Goal: Task Accomplishment & Management: Manage account settings

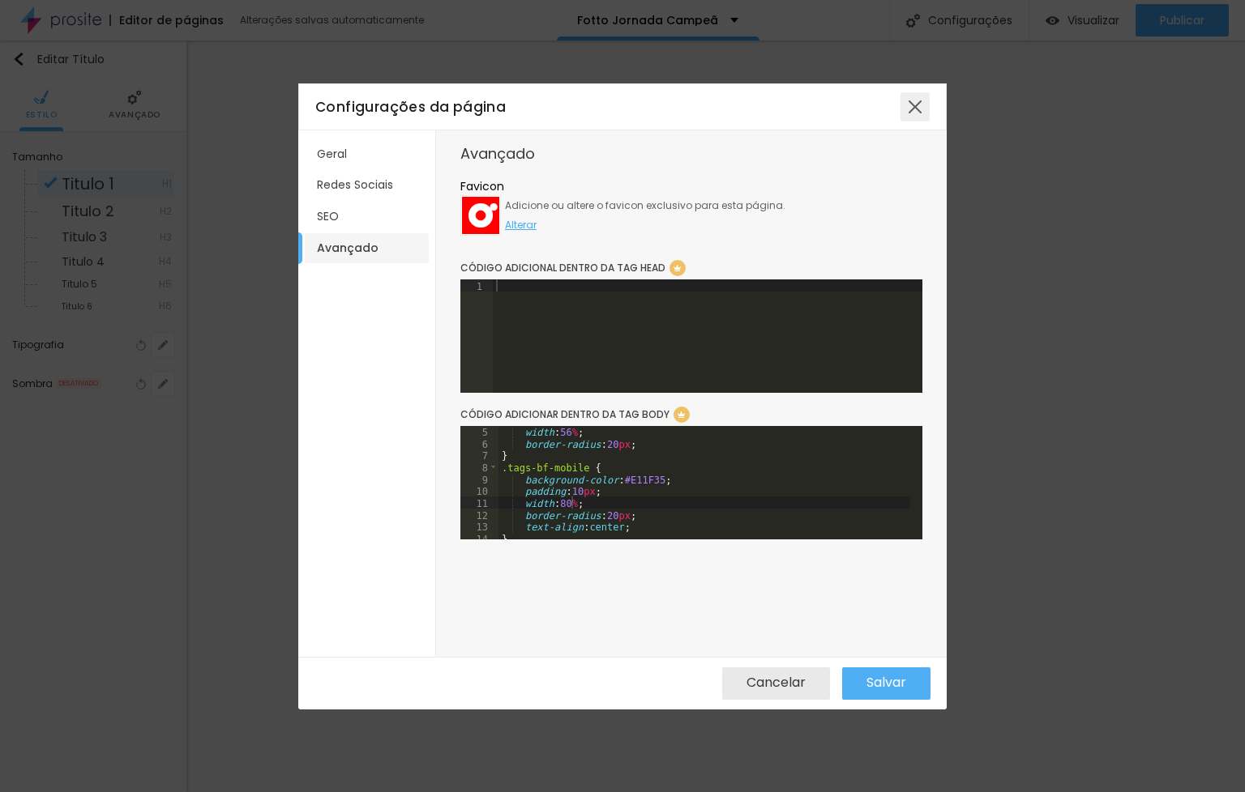
scroll to position [49, 0]
click at [923, 105] on div at bounding box center [914, 106] width 29 height 29
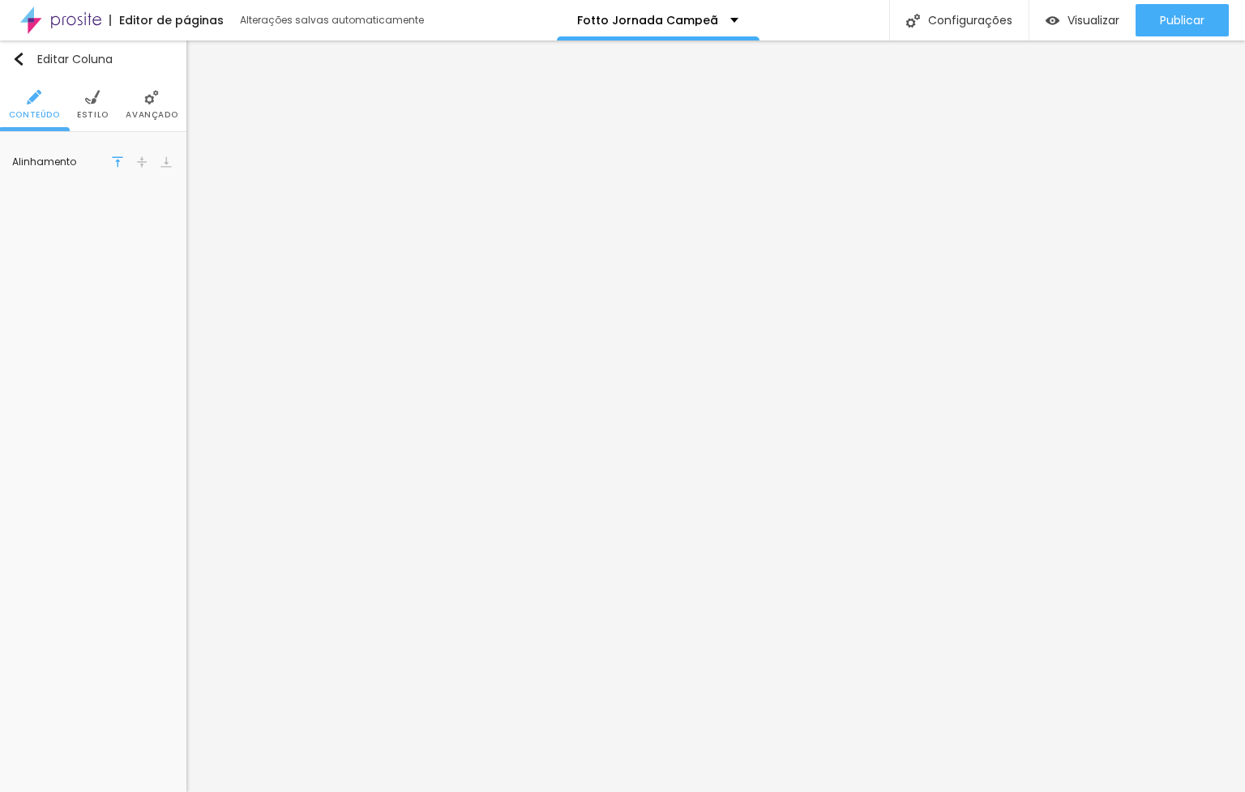
click at [139, 163] on img at bounding box center [141, 161] width 11 height 11
click at [137, 160] on img at bounding box center [141, 161] width 11 height 11
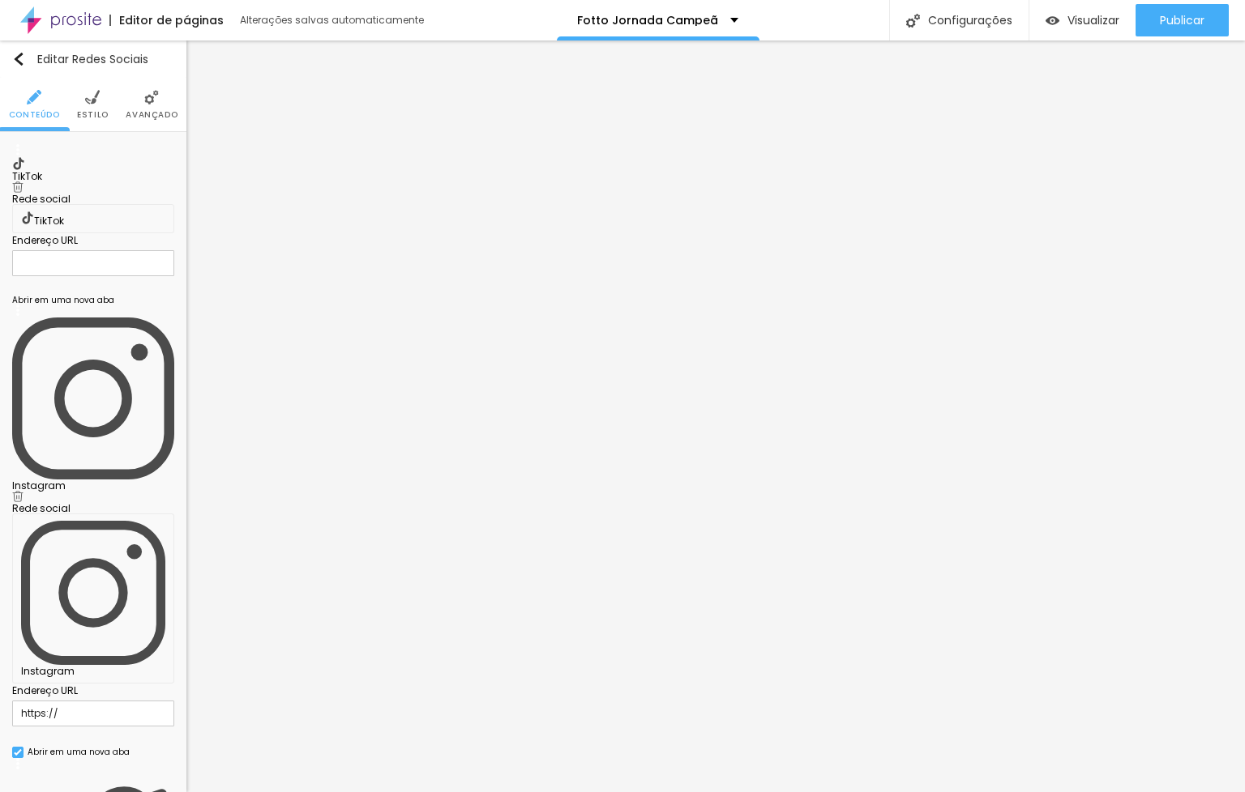
click at [23, 491] on img at bounding box center [17, 496] width 11 height 11
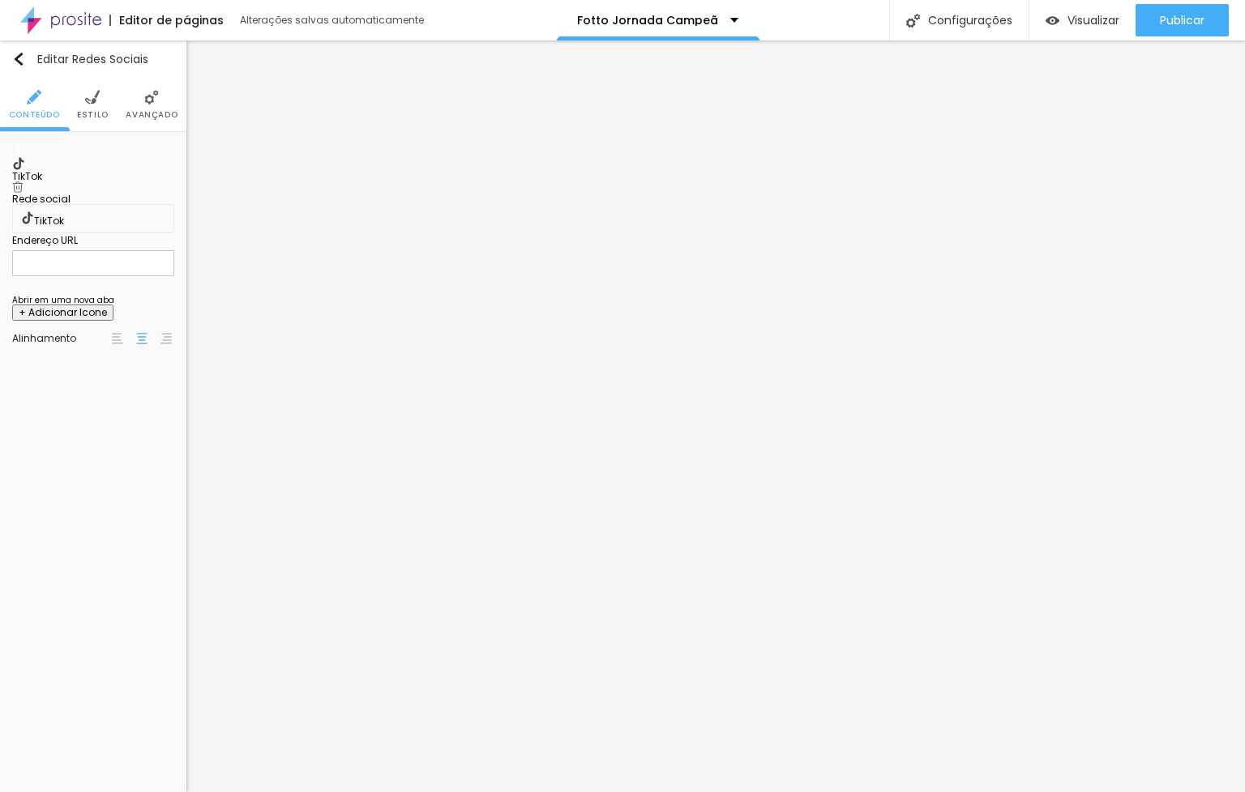
click at [123, 172] on div "TikTok" at bounding box center [93, 177] width 162 height 10
click at [86, 196] on div "Rede social TikTok" at bounding box center [93, 200] width 162 height 39
click at [84, 207] on div "TikTok" at bounding box center [93, 206] width 144 height 15
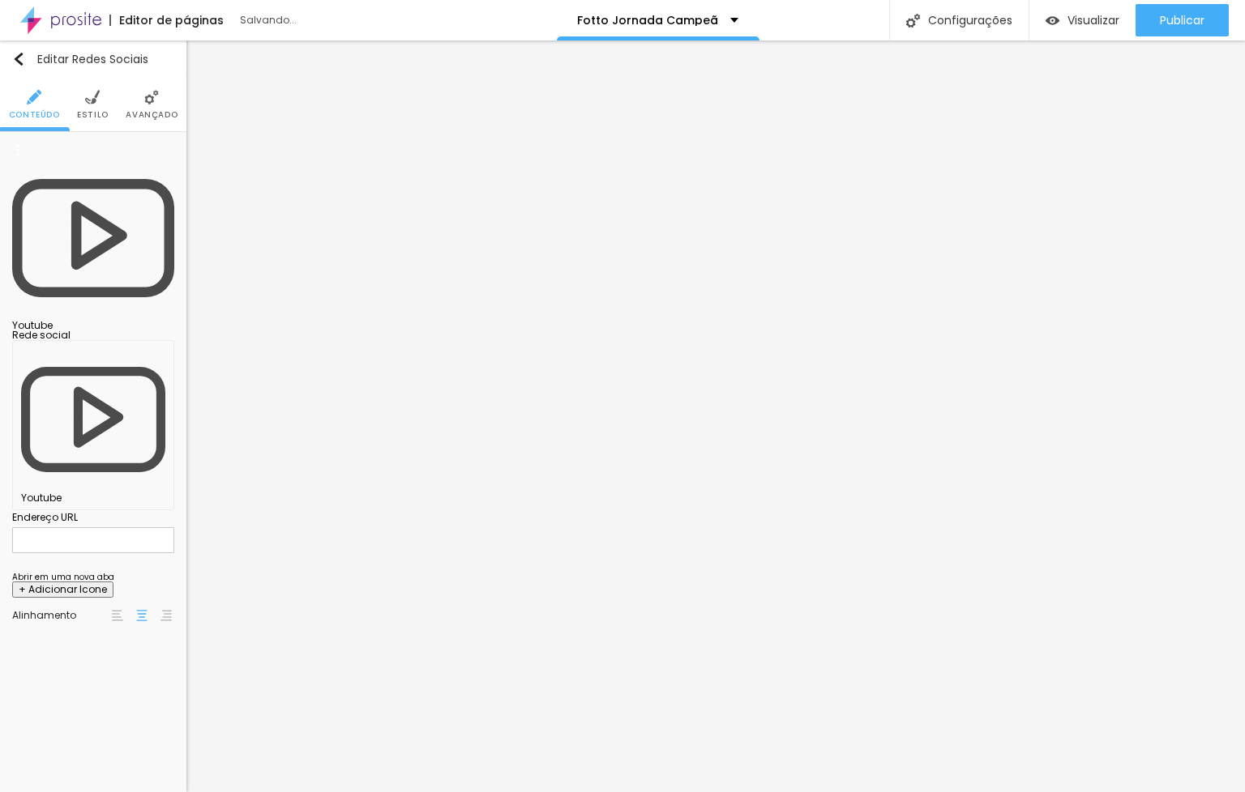
click at [62, 527] on input "text" at bounding box center [93, 540] width 162 height 26
paste input "[URL][DOMAIN_NAME]"
type input "[URL][DOMAIN_NAME]"
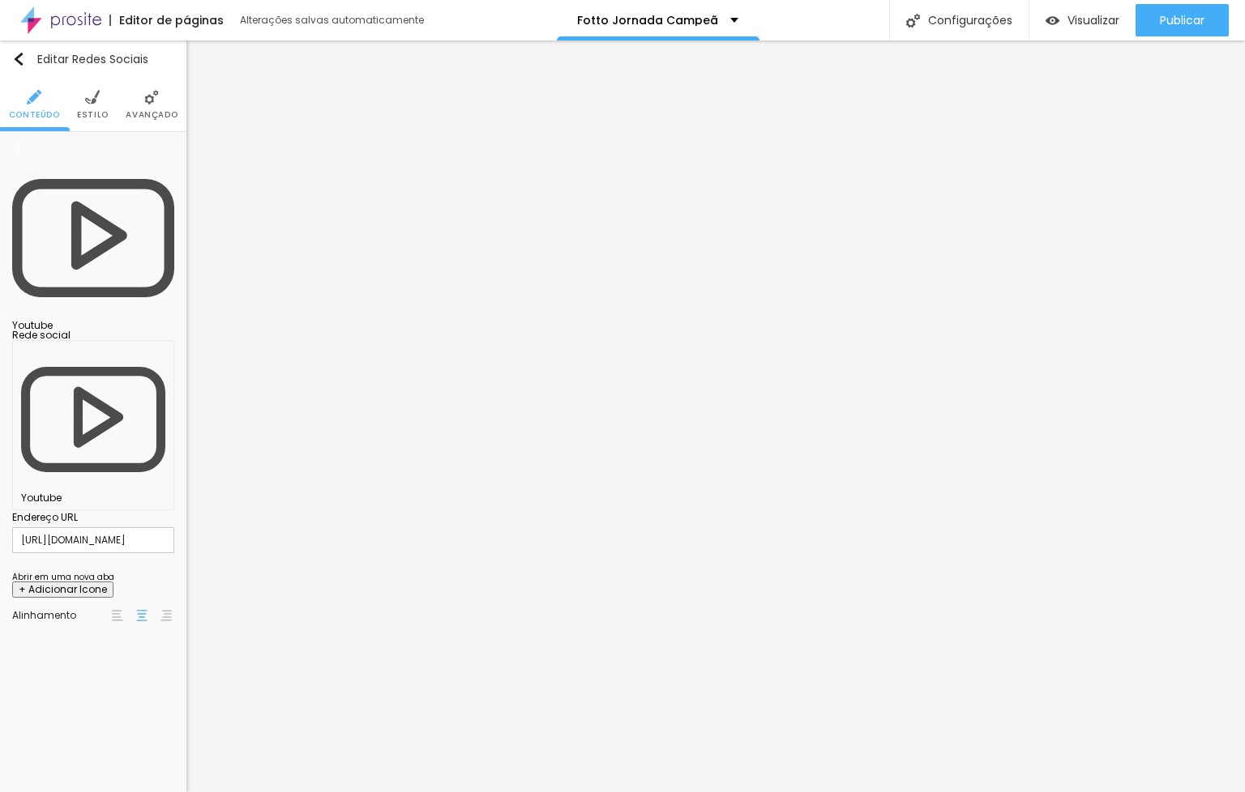
click at [56, 574] on div "Abrir em uma nova aba" at bounding box center [63, 578] width 102 height 8
click at [110, 107] on ul "Conteúdo Estilo Avançado" at bounding box center [93, 105] width 186 height 54
click at [102, 107] on li "Estilo" at bounding box center [93, 104] width 32 height 53
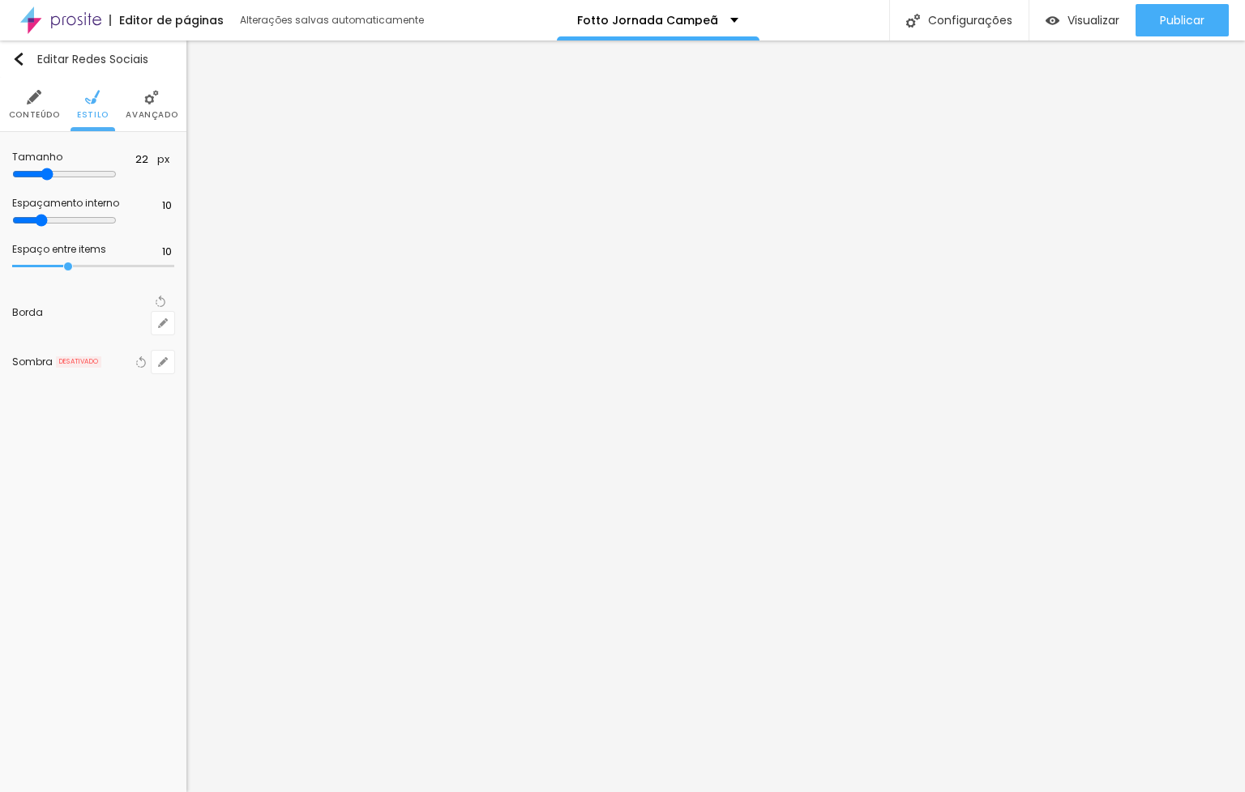
type input "27"
type input "25"
type input "26"
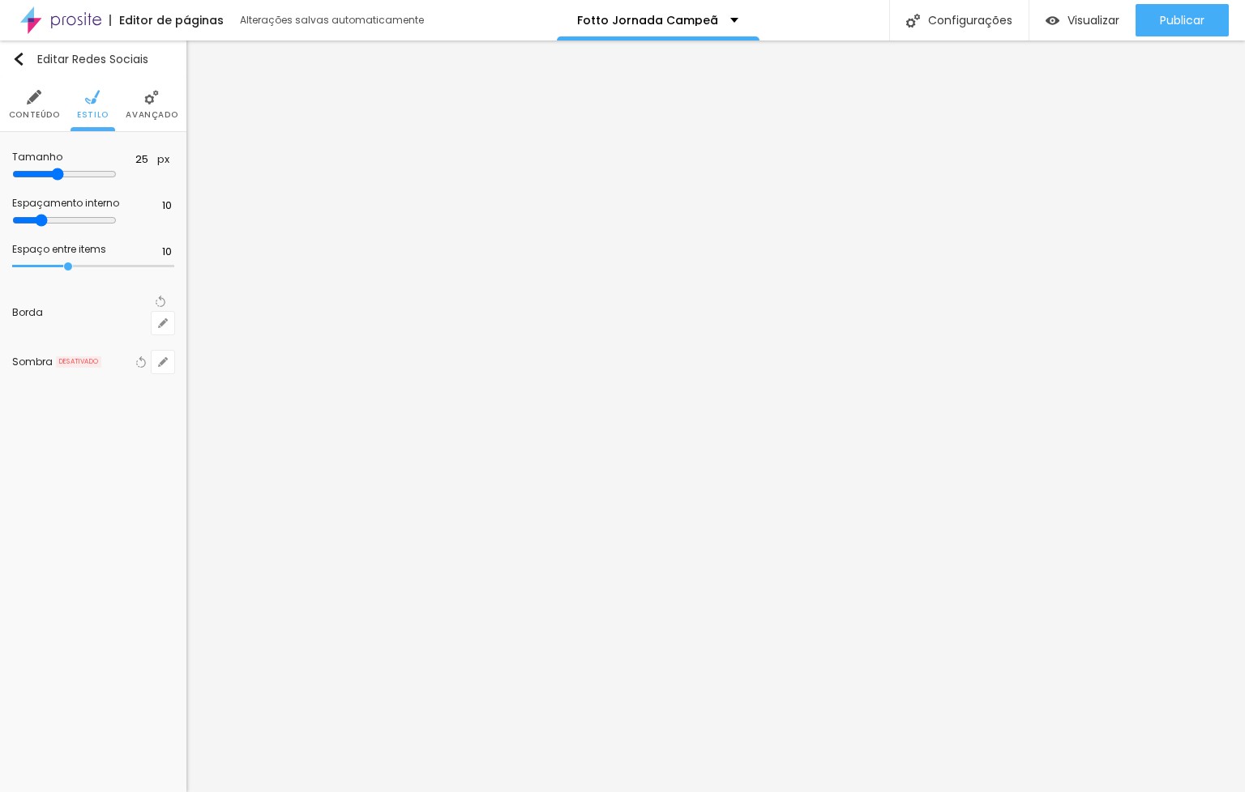
type input "26"
type input "27"
type input "28"
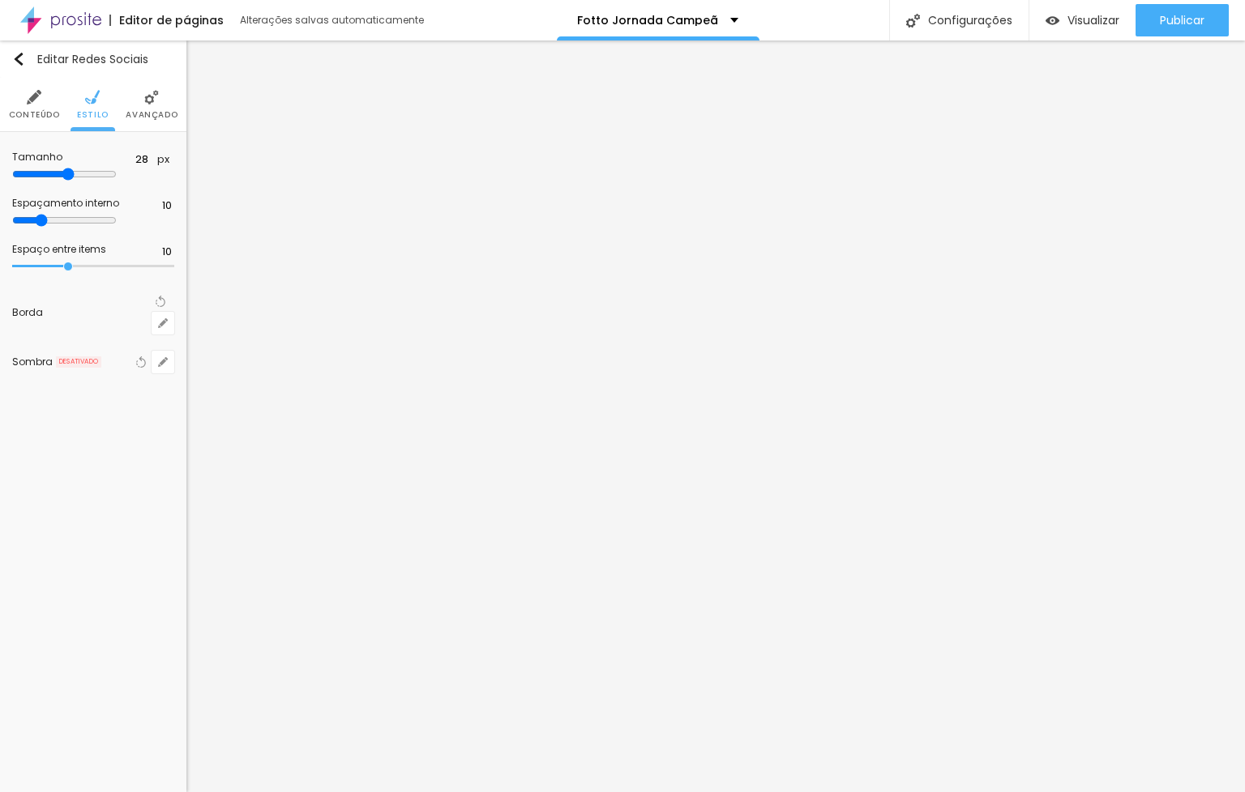
type input "29"
type input "30"
type input "31"
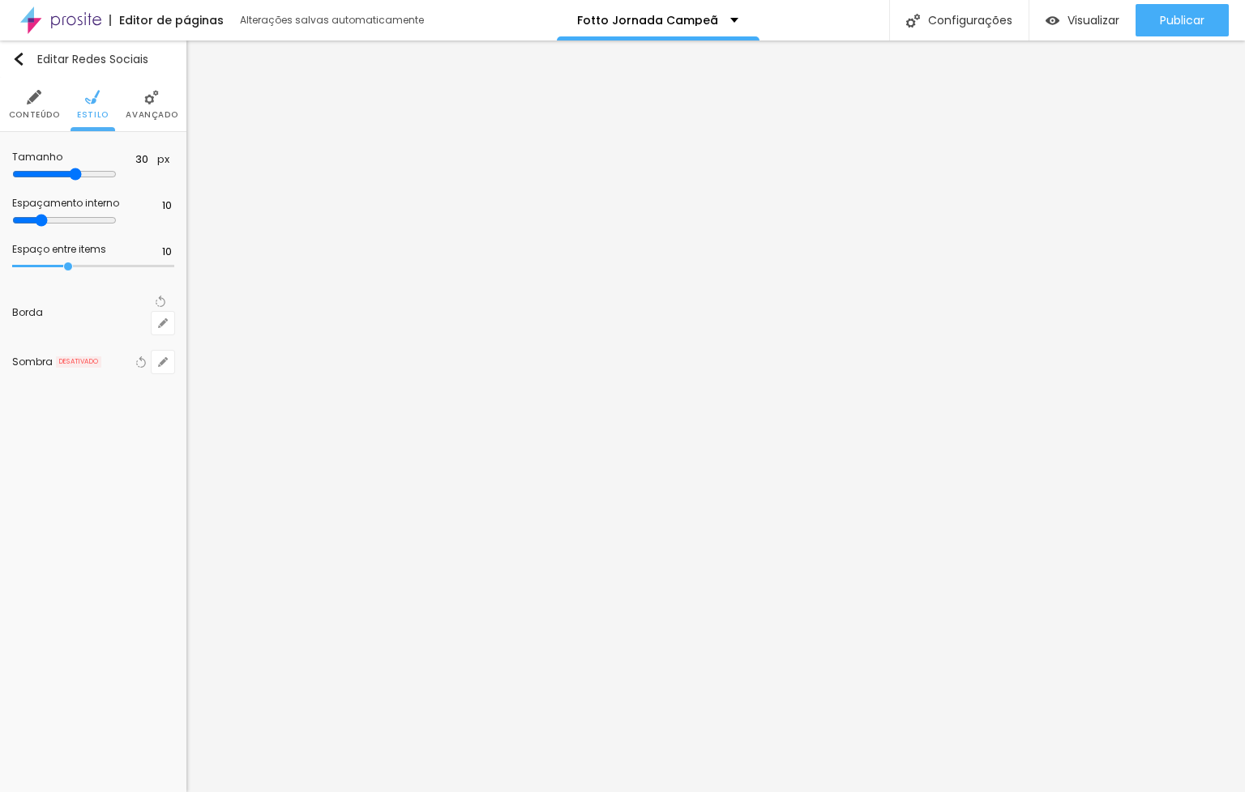
type input "31"
type input "32"
type input "33"
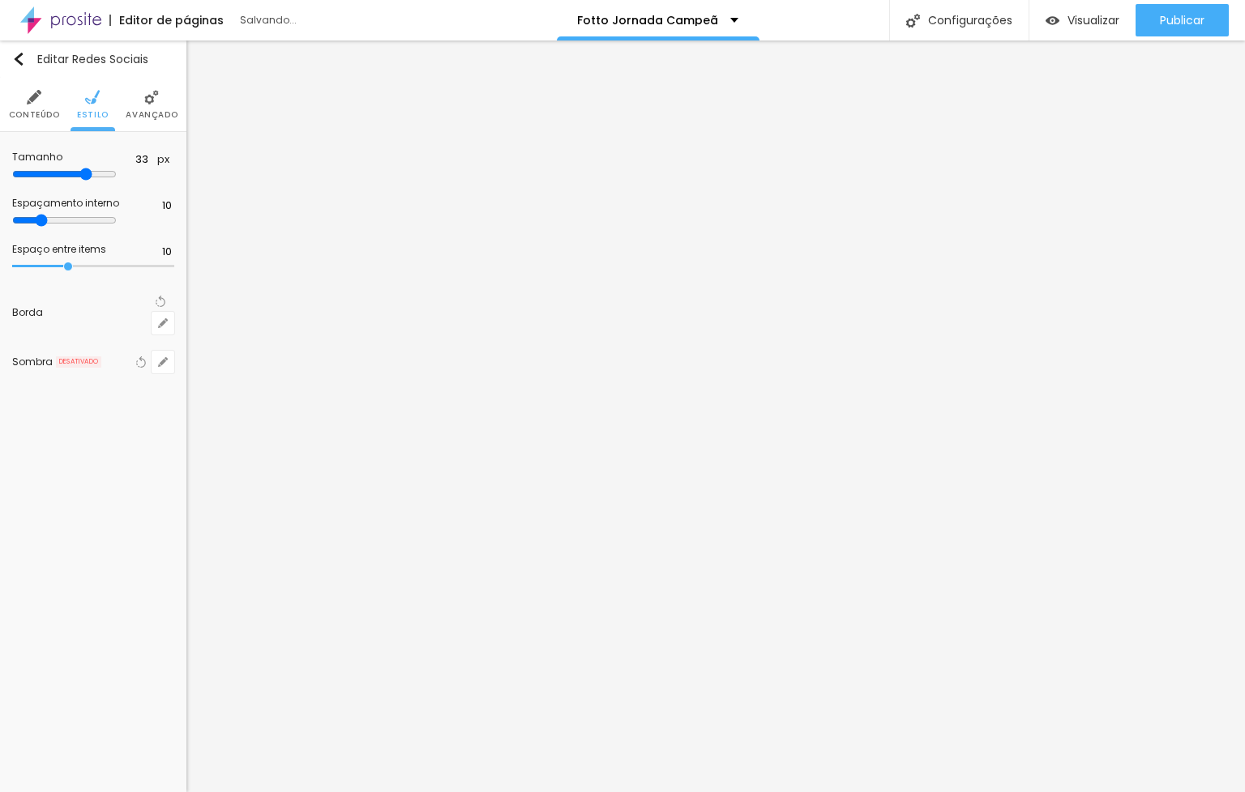
type input "34"
type input "35"
type input "36"
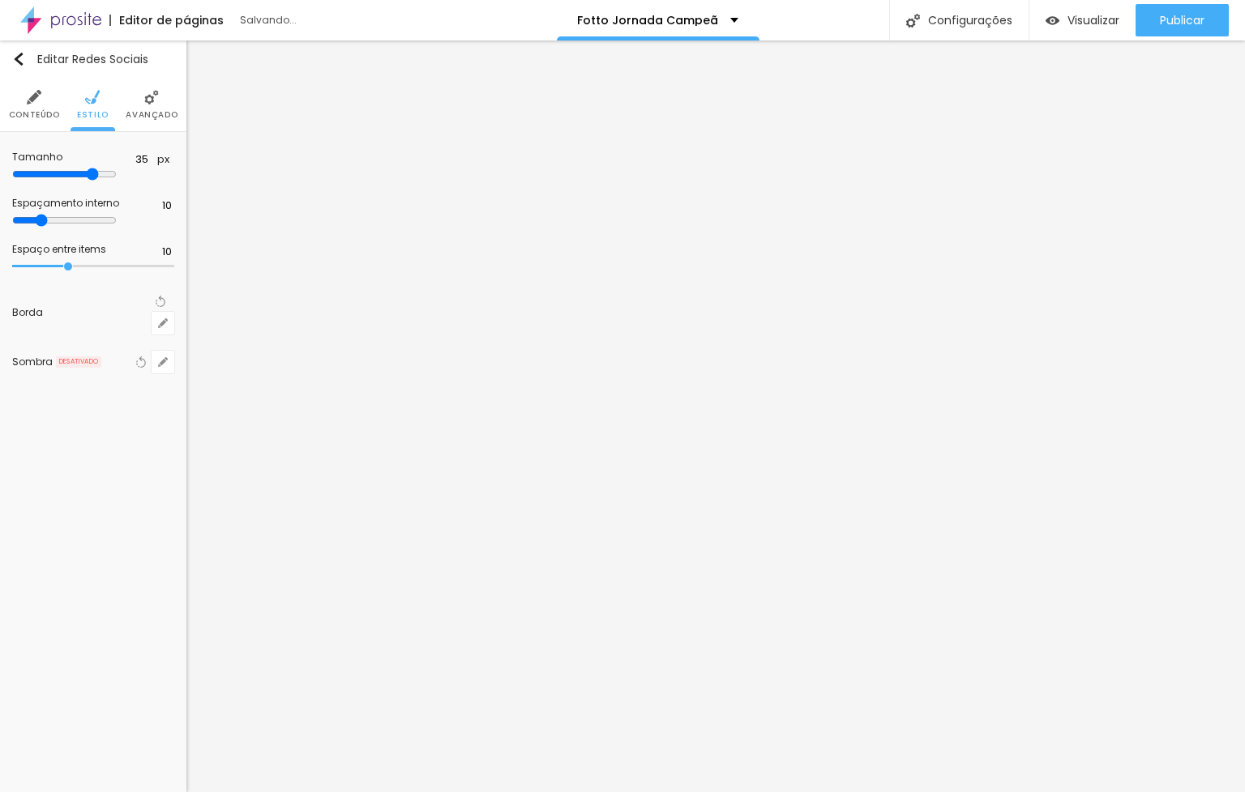
type input "36"
type input "37"
type input "39"
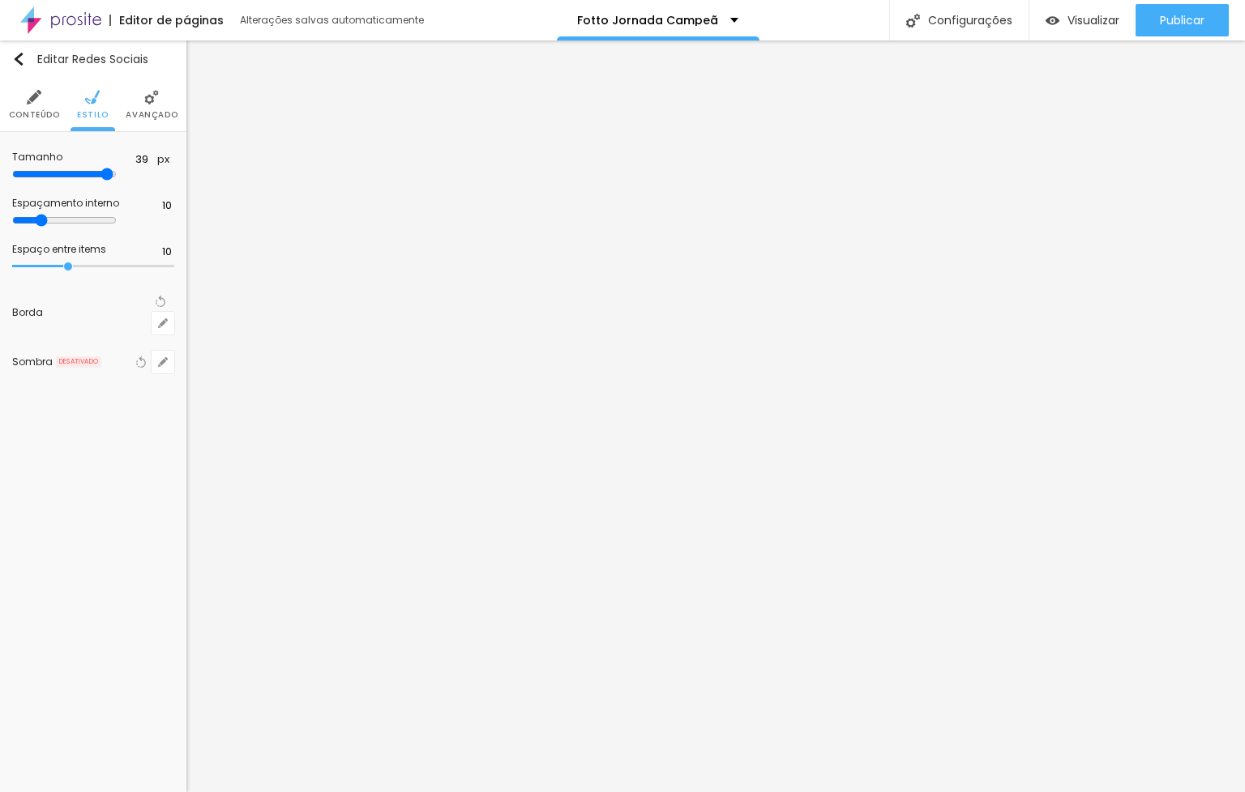
type input "40"
drag, startPoint x: 62, startPoint y: 176, endPoint x: 222, endPoint y: 186, distance: 160.8
type input "40"
click at [117, 181] on input "range" at bounding box center [64, 174] width 105 height 13
type input "11"
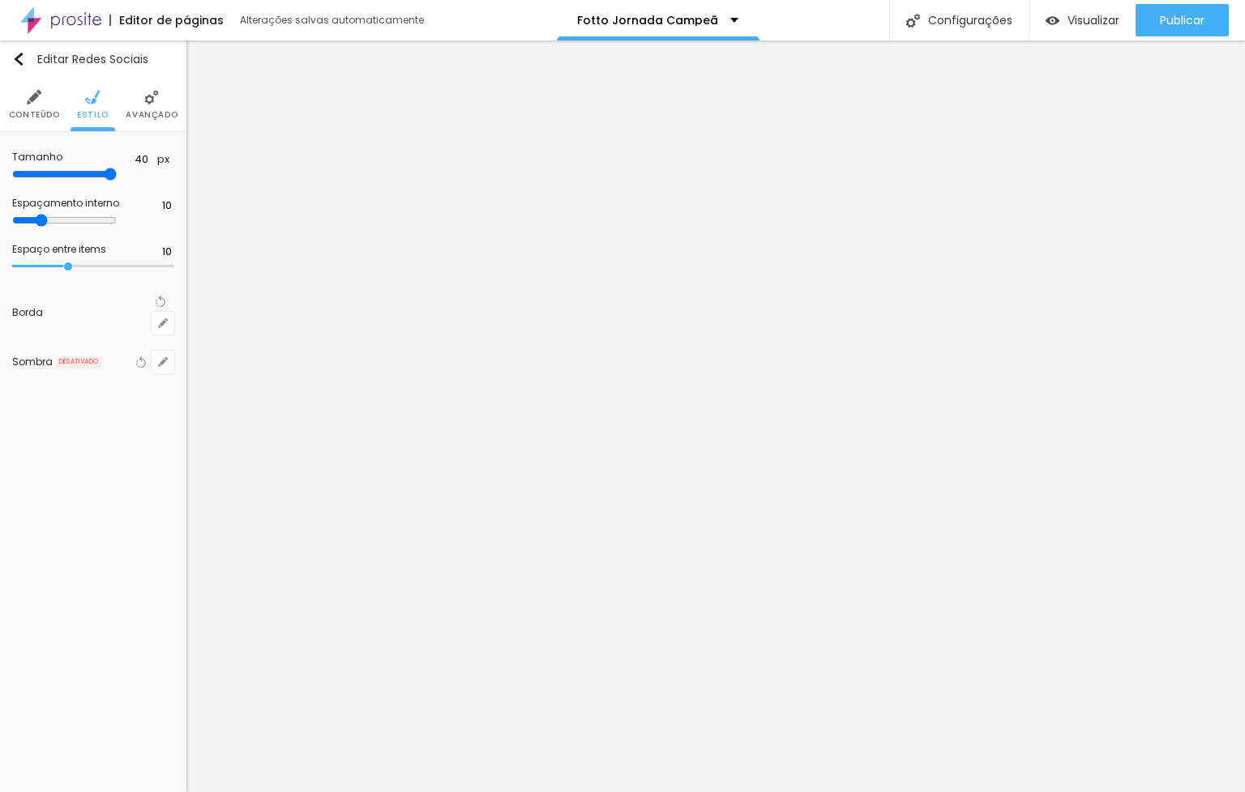
type input "11"
type input "13"
type input "14"
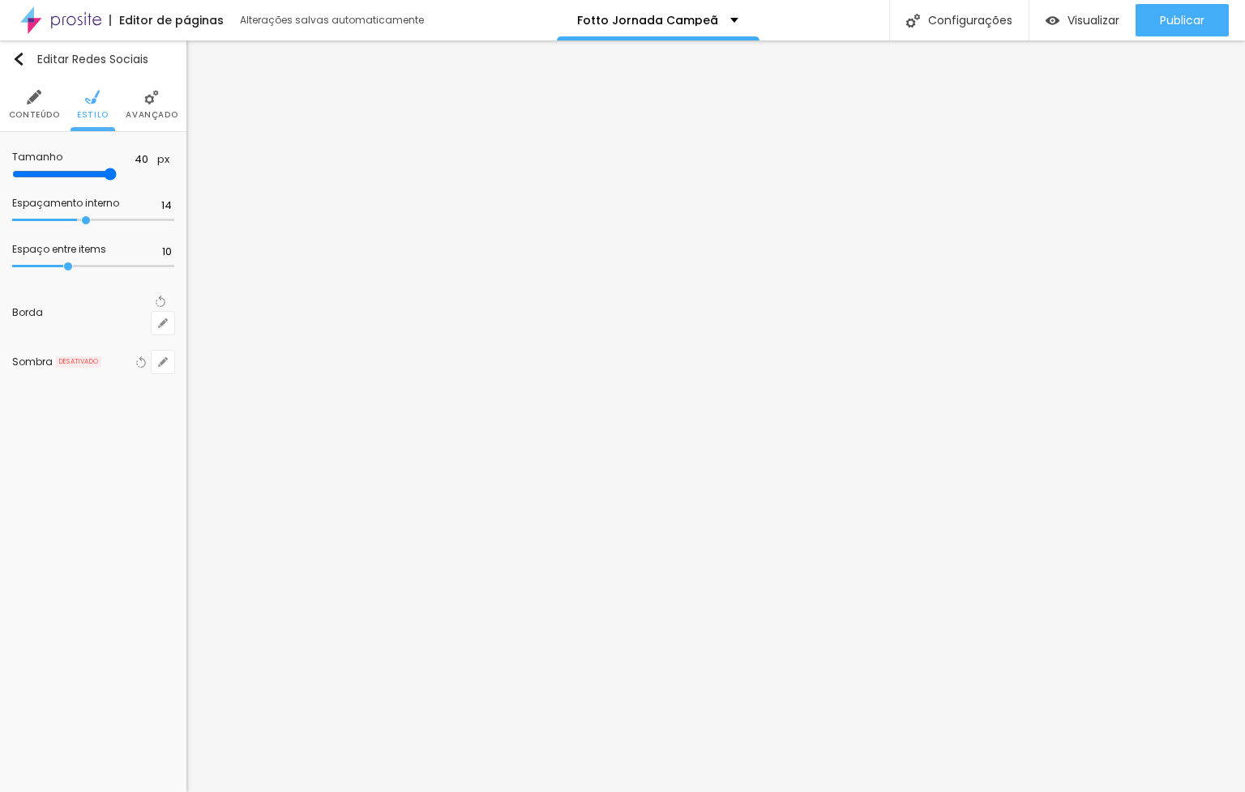
type input "18"
type input "19"
type input "20"
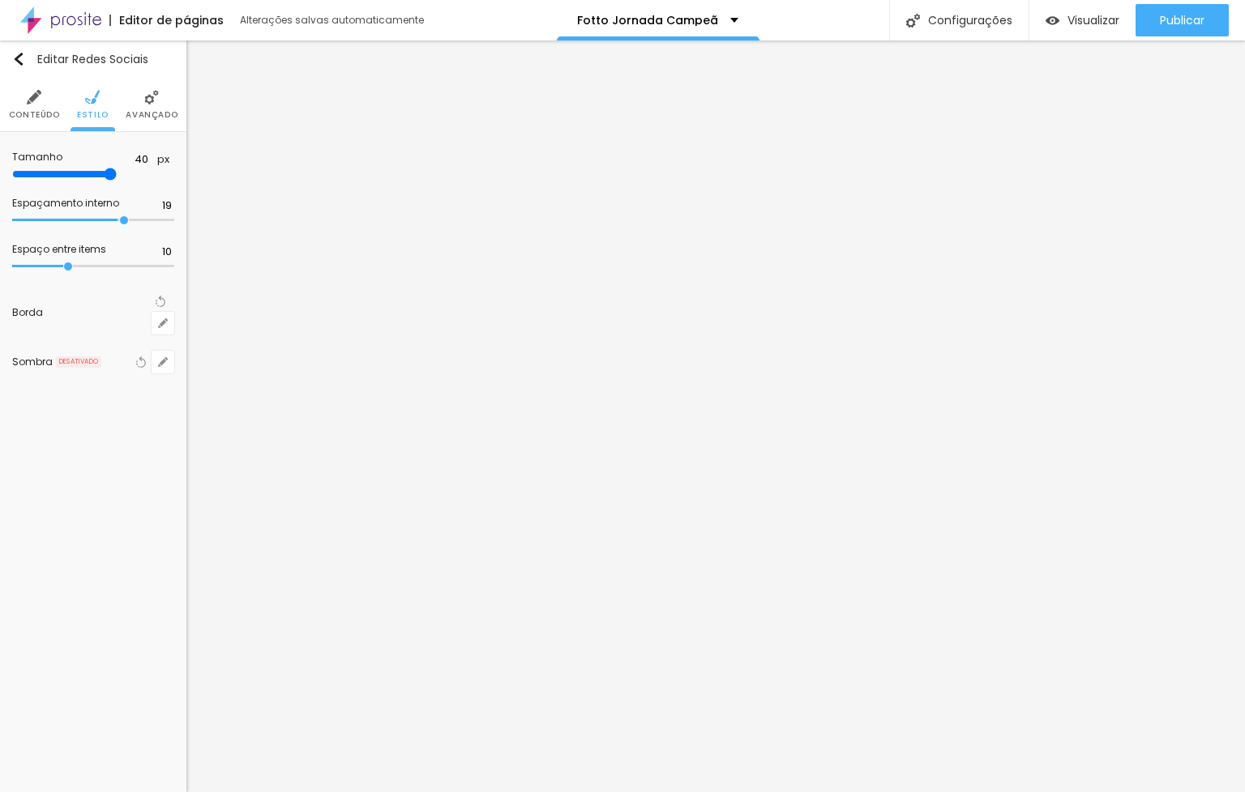
type input "20"
type input "21"
type input "20"
drag, startPoint x: 65, startPoint y: 221, endPoint x: 126, endPoint y: 219, distance: 61.6
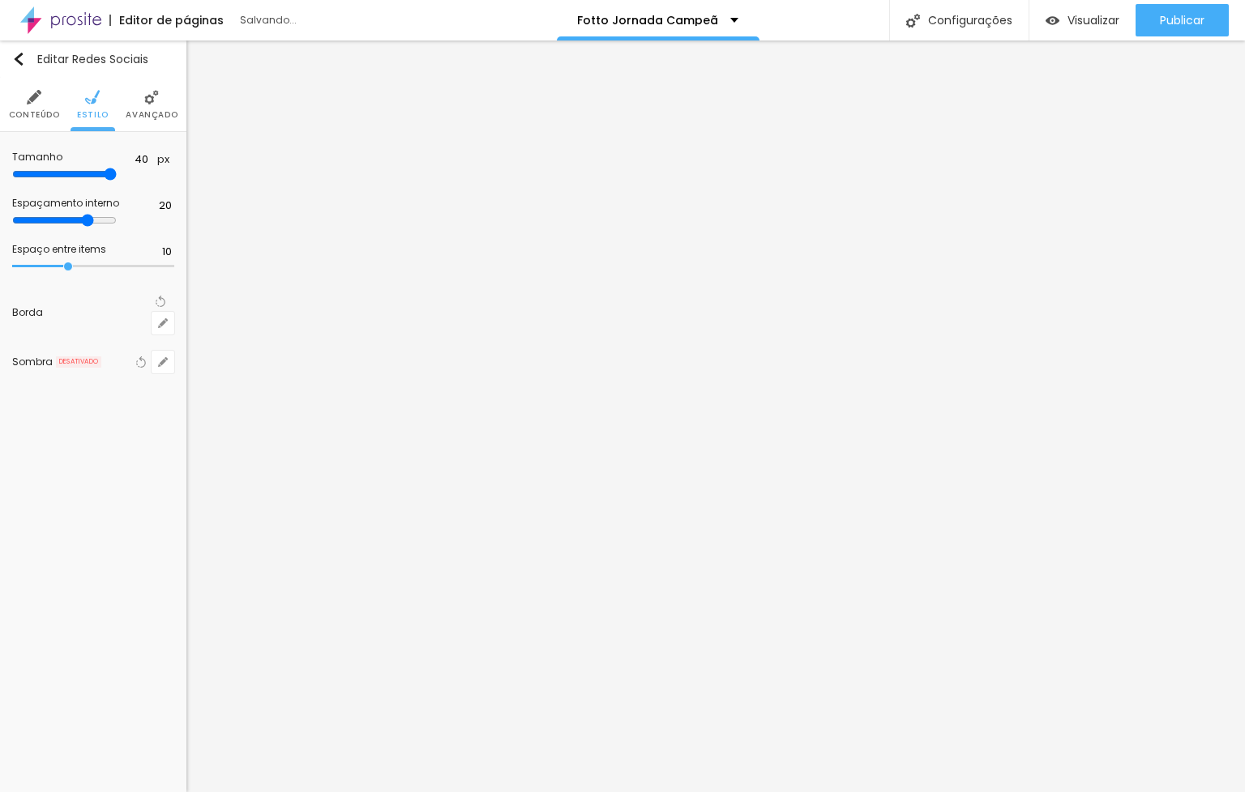
type input "20"
click at [117, 219] on input "range" at bounding box center [64, 220] width 105 height 13
type input "11"
type input "12"
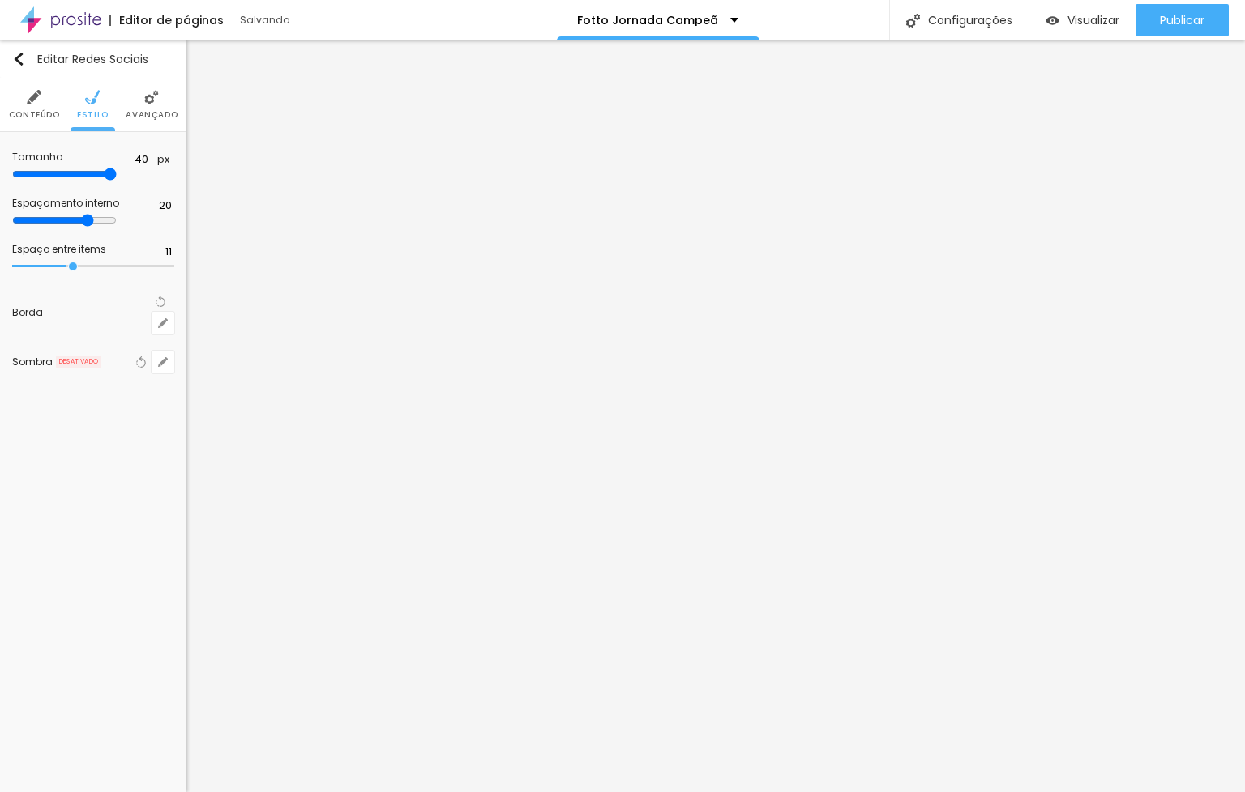
type input "12"
type input "14"
type input "17"
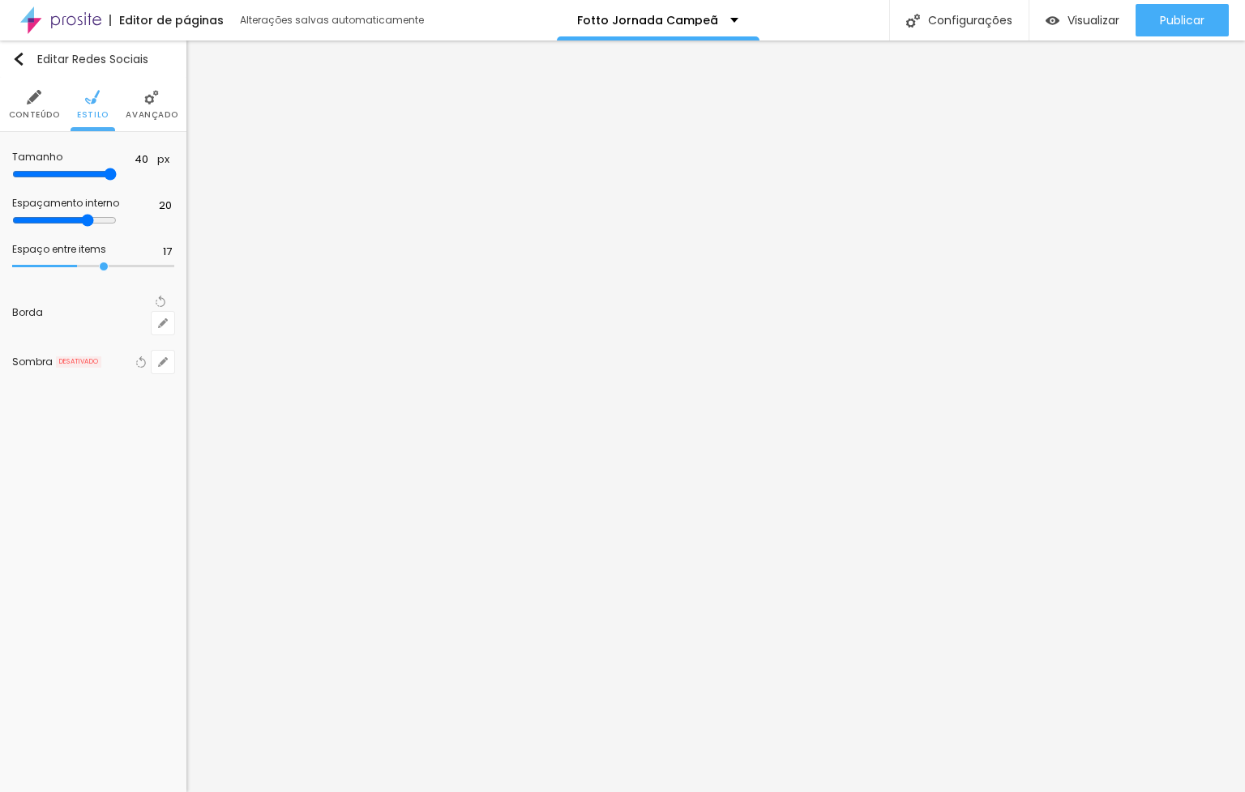
type input "22"
type input "24"
type input "23"
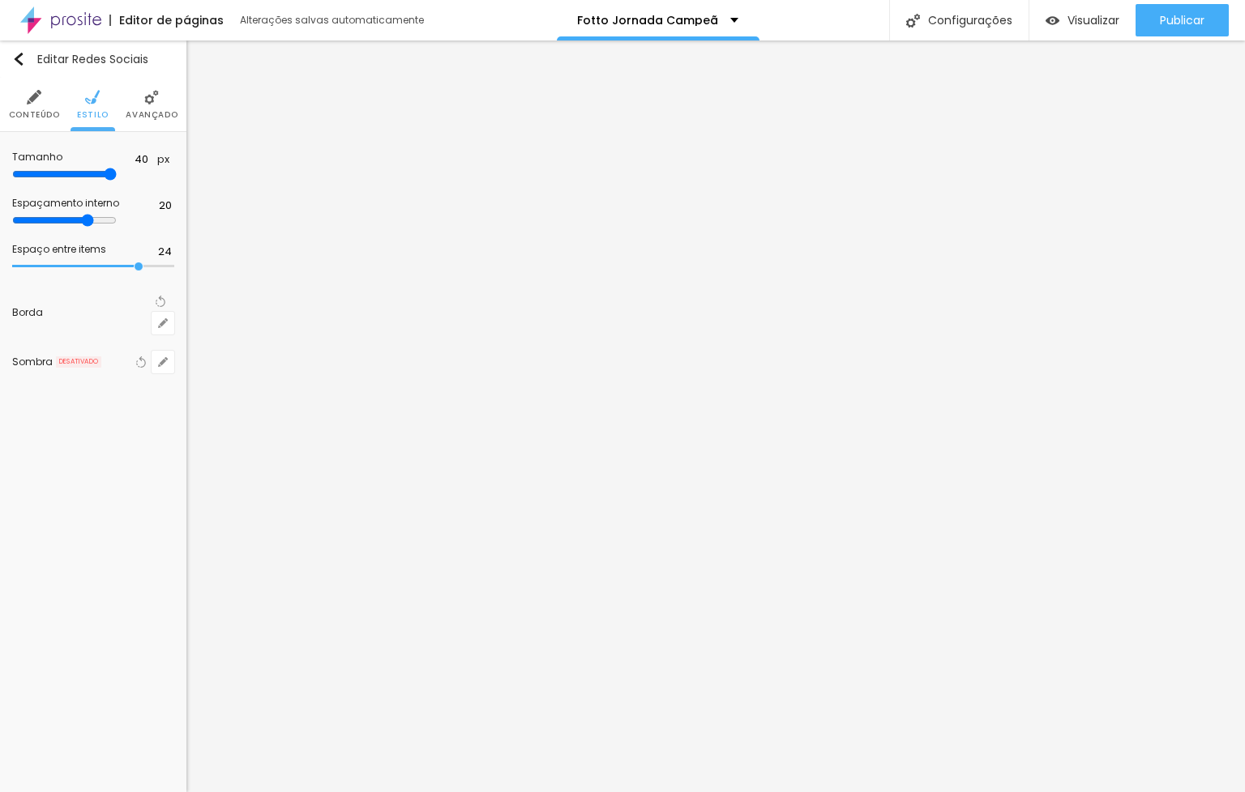
type input "23"
type input "22"
type input "20"
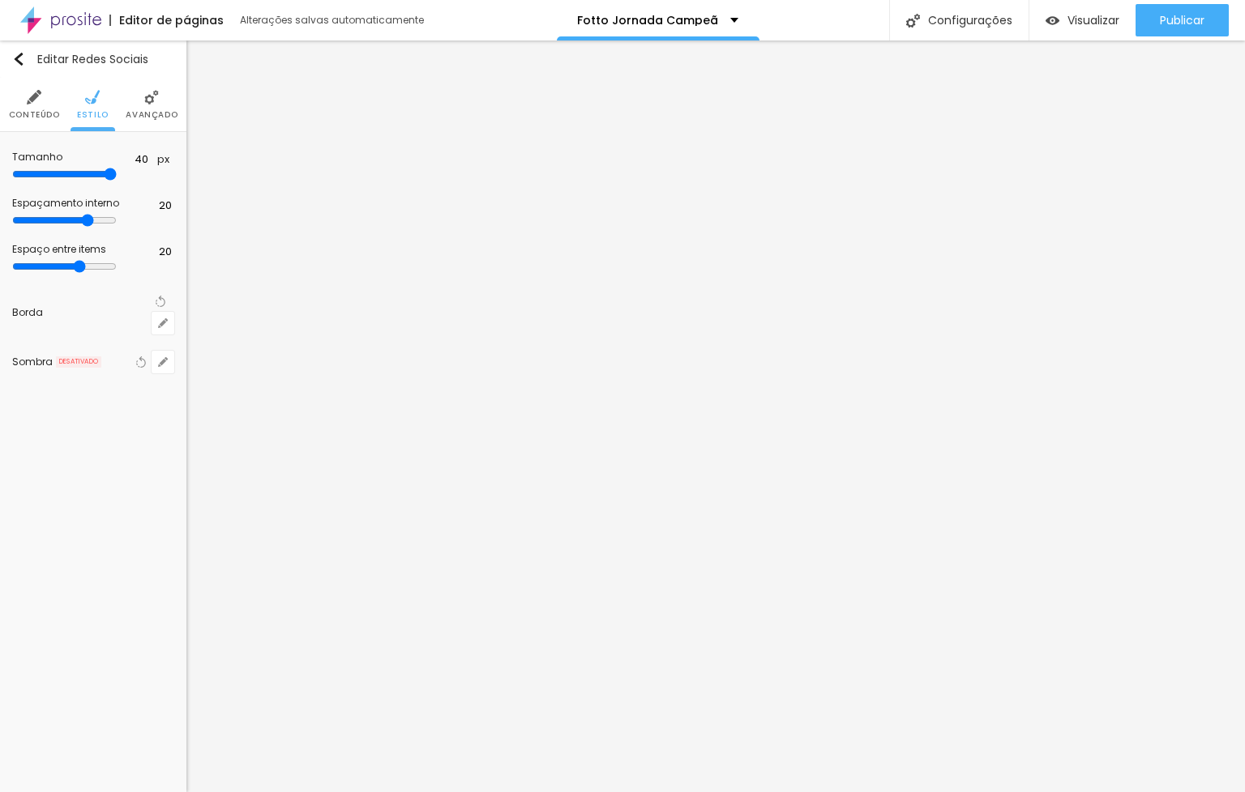
type input "17"
type input "16"
type input "15"
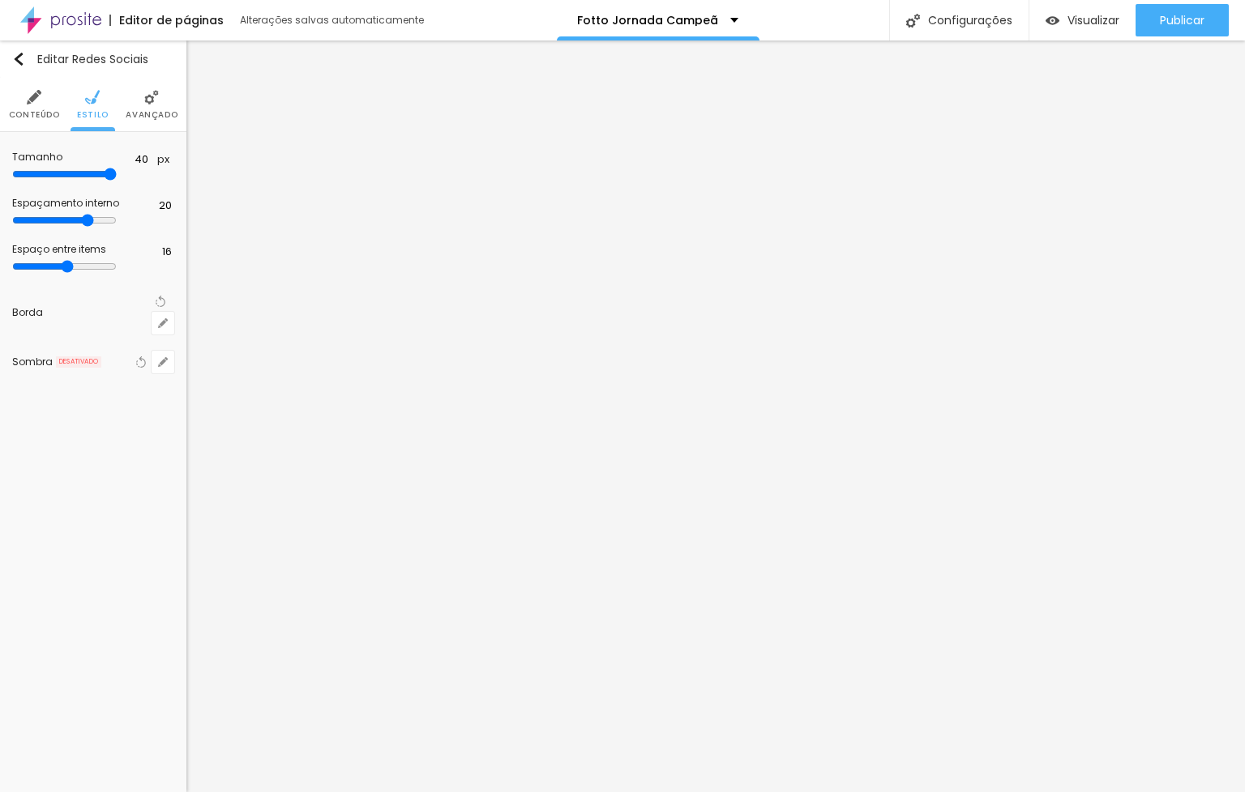
type input "15"
type input "14"
drag, startPoint x: 72, startPoint y: 262, endPoint x: 88, endPoint y: 265, distance: 16.5
type input "14"
click at [88, 265] on input "range" at bounding box center [64, 266] width 105 height 13
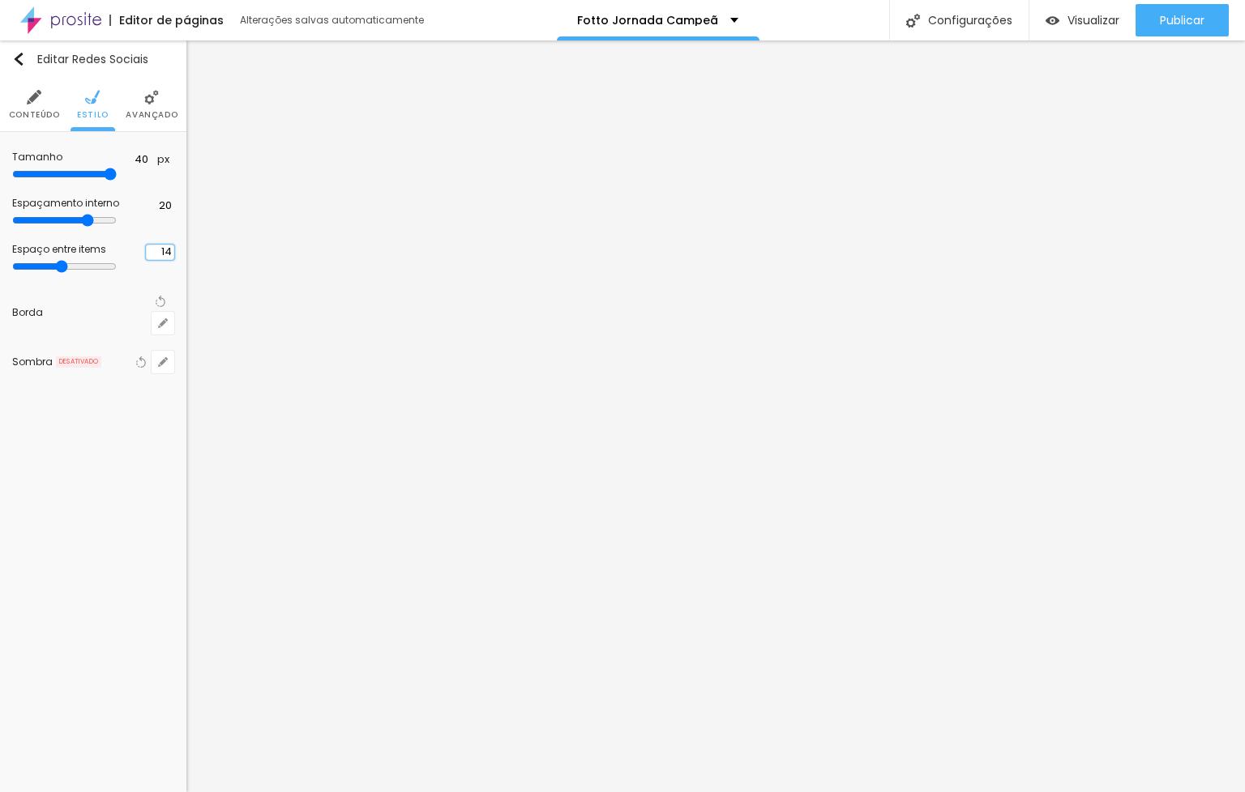
drag, startPoint x: 162, startPoint y: 250, endPoint x: 176, endPoint y: 250, distance: 13.8
click at [176, 250] on div "Tamanho 40 px Espaçamento interno 20 Espaço entre items 14 Borda Voltar ao padr…" at bounding box center [93, 263] width 186 height 262
type input "0"
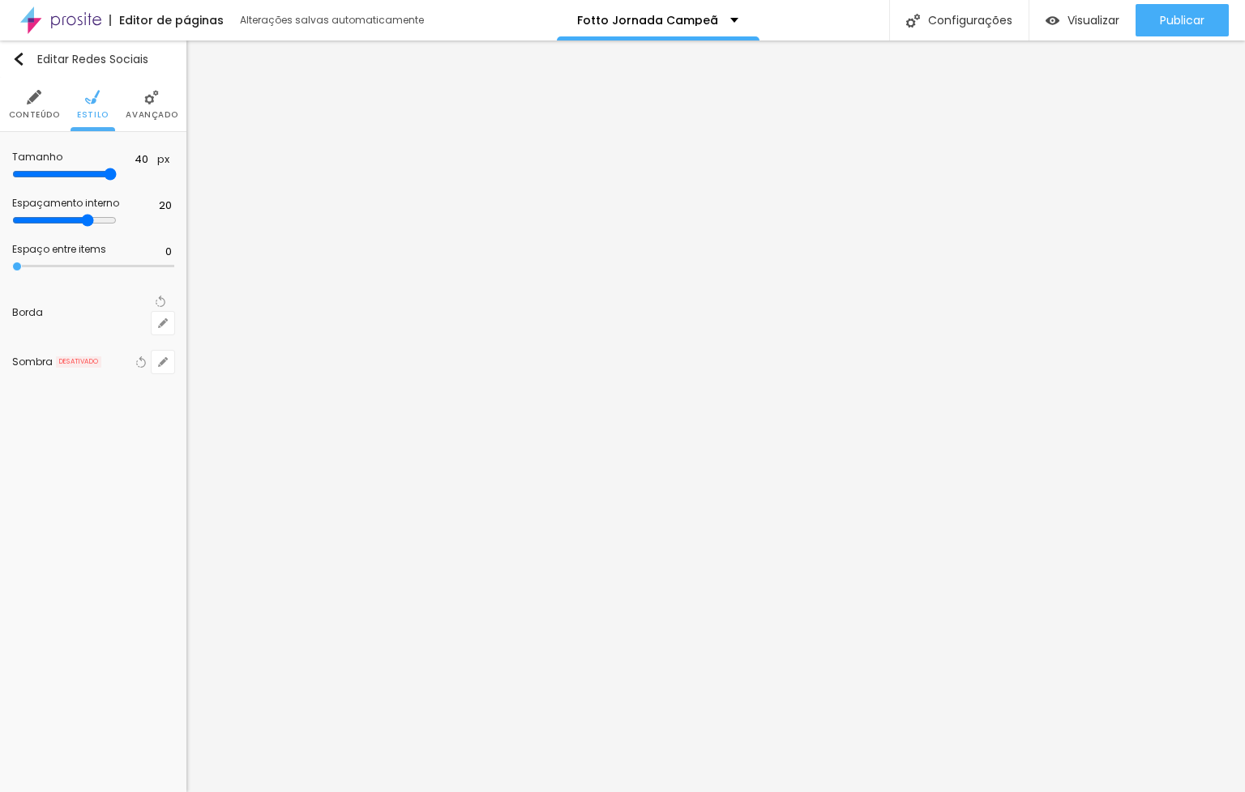
click at [133, 96] on li "Avançado" at bounding box center [152, 104] width 52 height 53
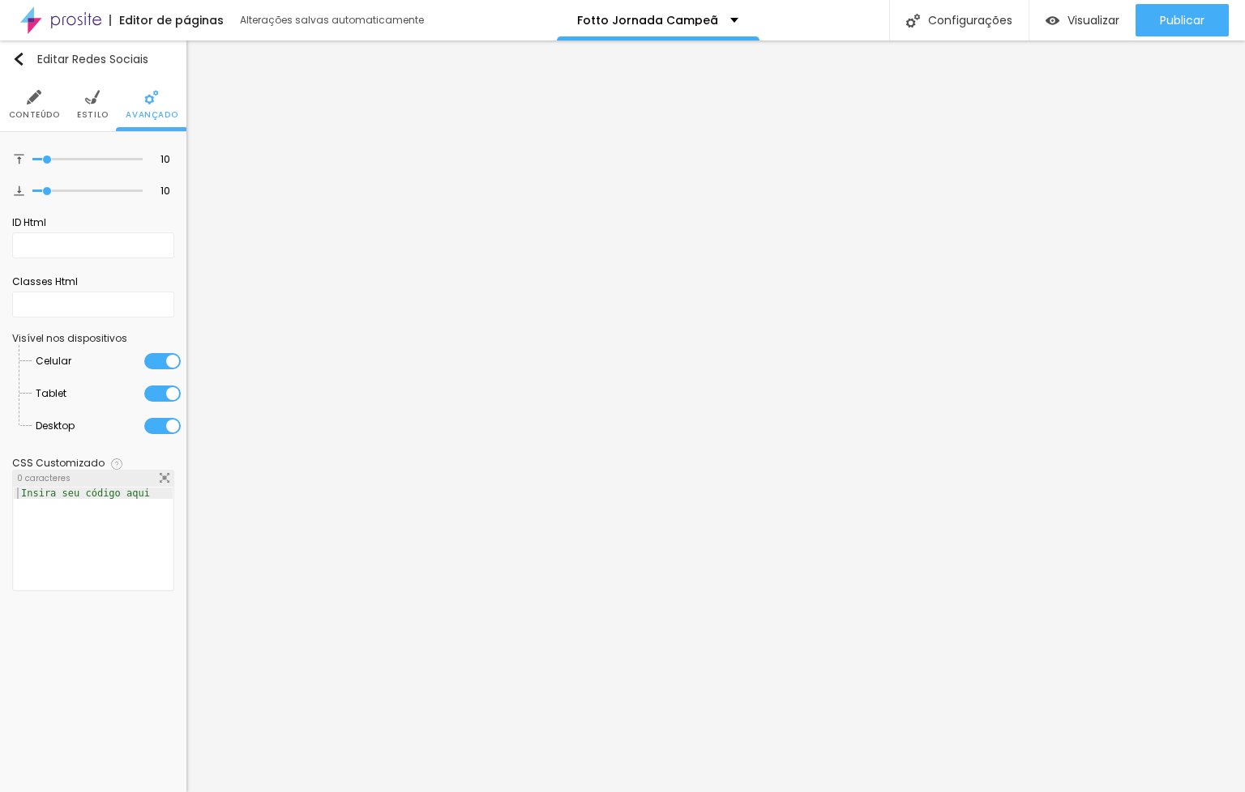
click at [100, 124] on li "Estilo" at bounding box center [93, 104] width 32 height 53
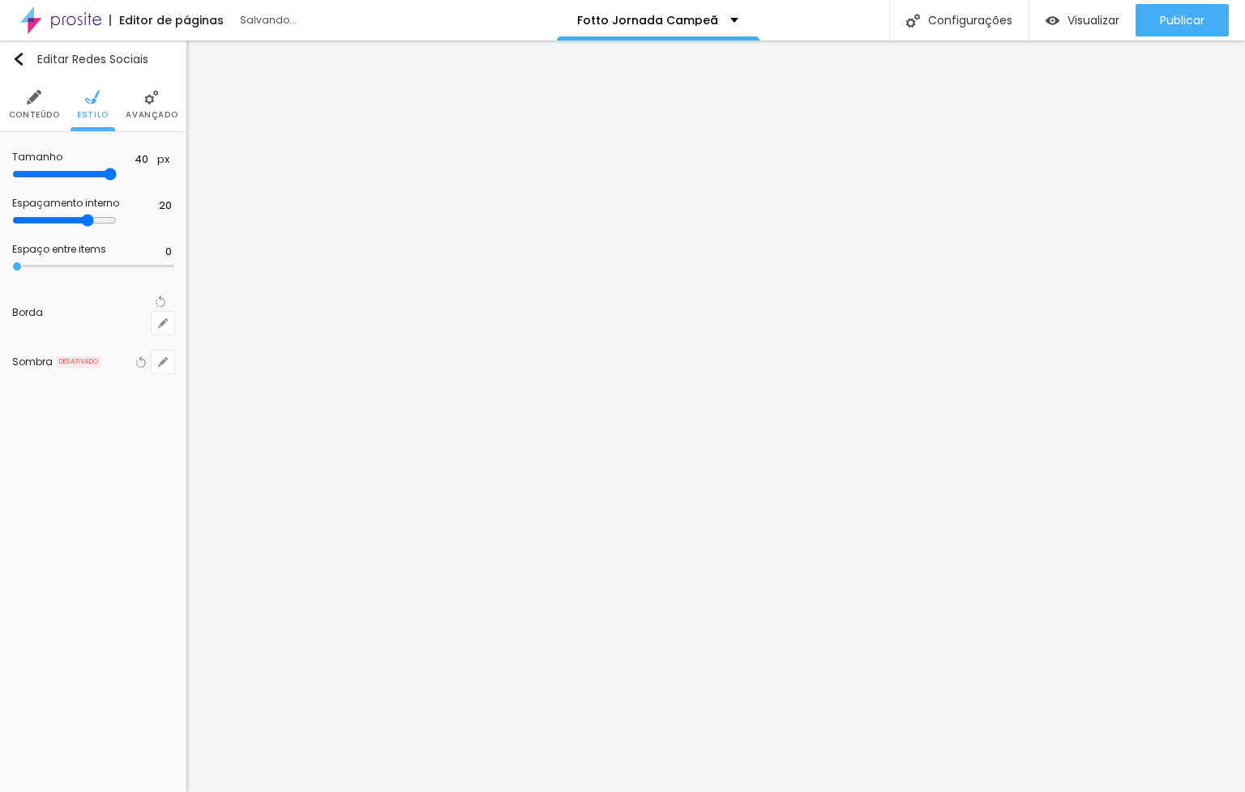
click at [107, 405] on div "Editar Redes Sociais Conteúdo Estilo Avançado Tamanho 40 px Espaçamento interno…" at bounding box center [93, 417] width 186 height 752
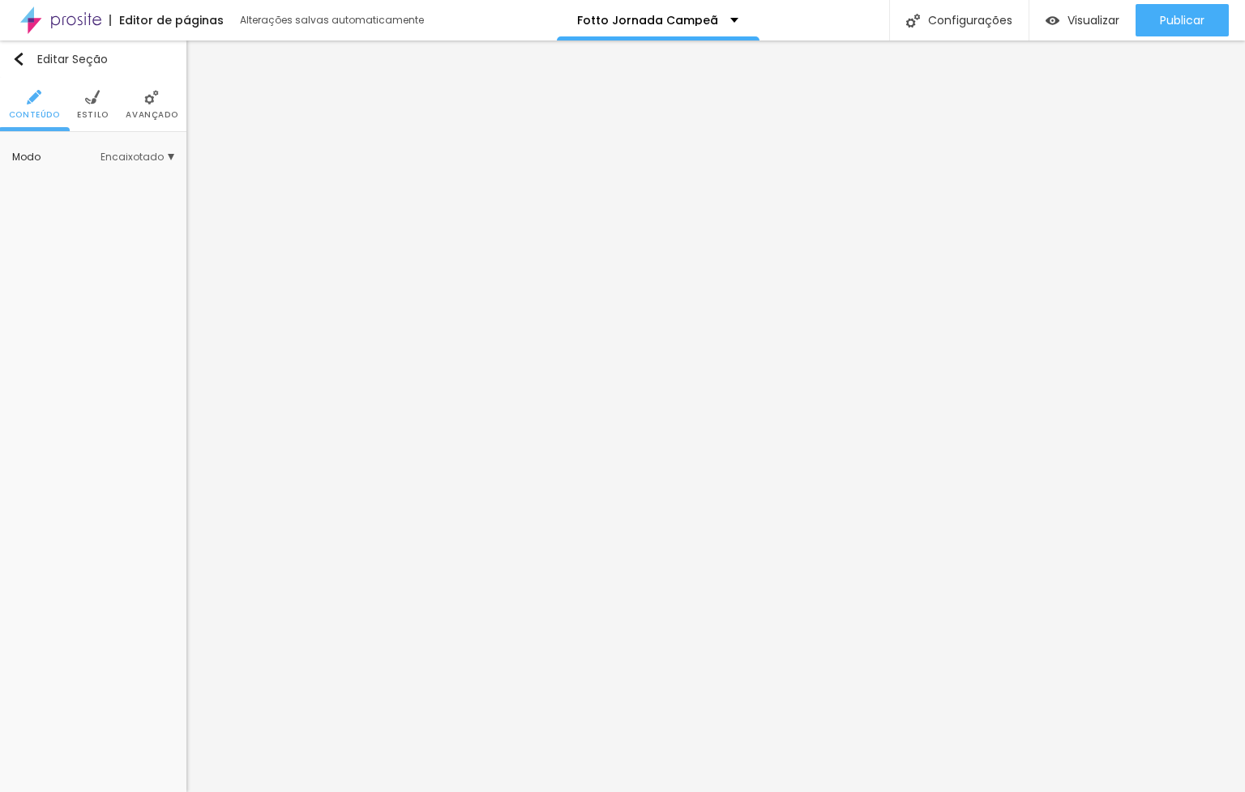
click at [100, 117] on span "Estilo" at bounding box center [93, 115] width 32 height 8
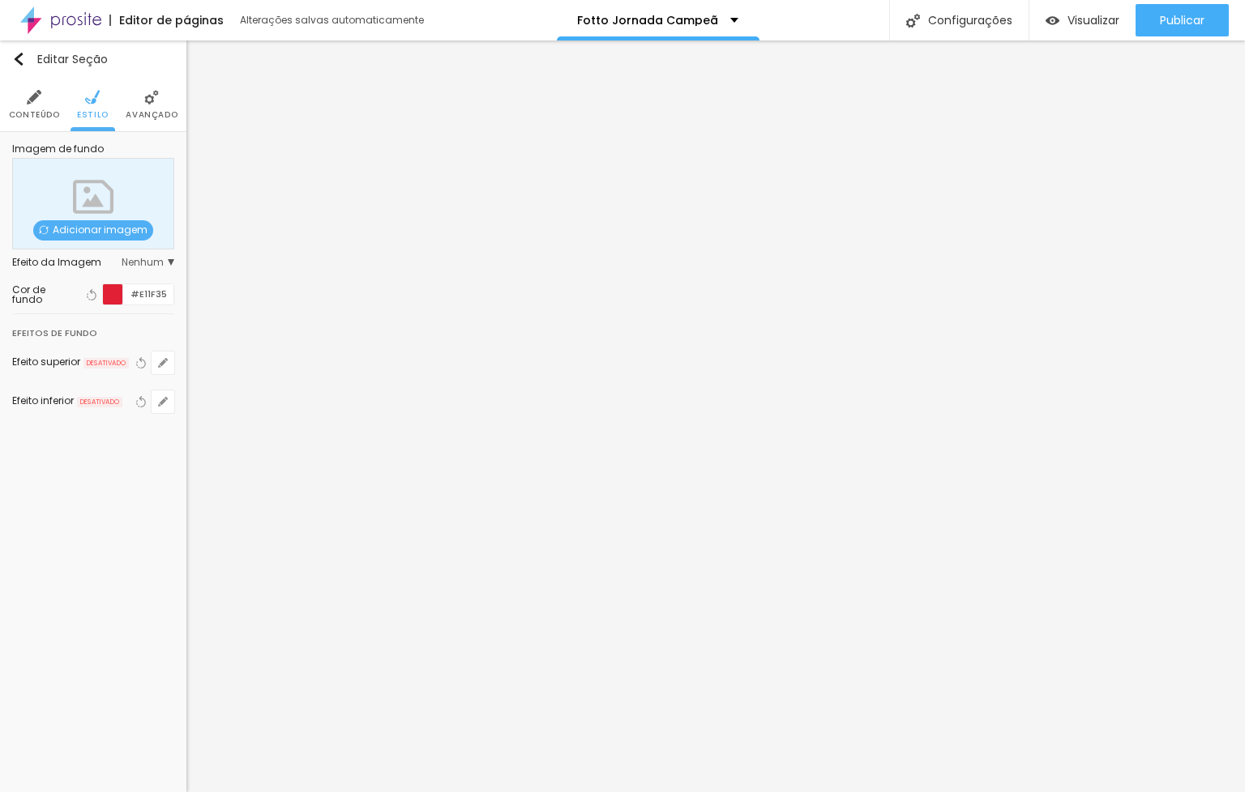
click at [116, 294] on div at bounding box center [113, 294] width 20 height 20
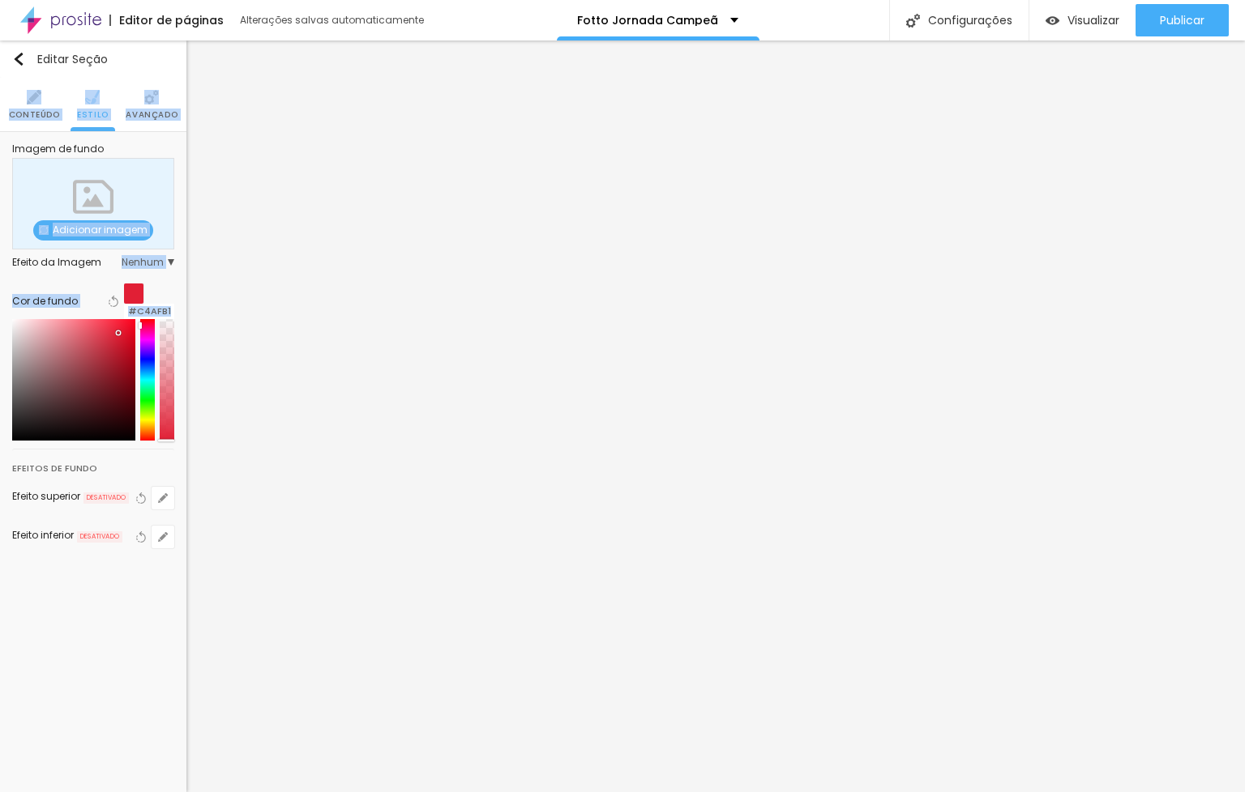
type input "#FFFFFF"
drag, startPoint x: -1, startPoint y: 294, endPoint x: -18, endPoint y: 271, distance: 29.0
click at [0, 271] on html "Editor de páginas Alterações salvas automaticamente [PERSON_NAME] Campeã Config…" at bounding box center [622, 396] width 1245 height 792
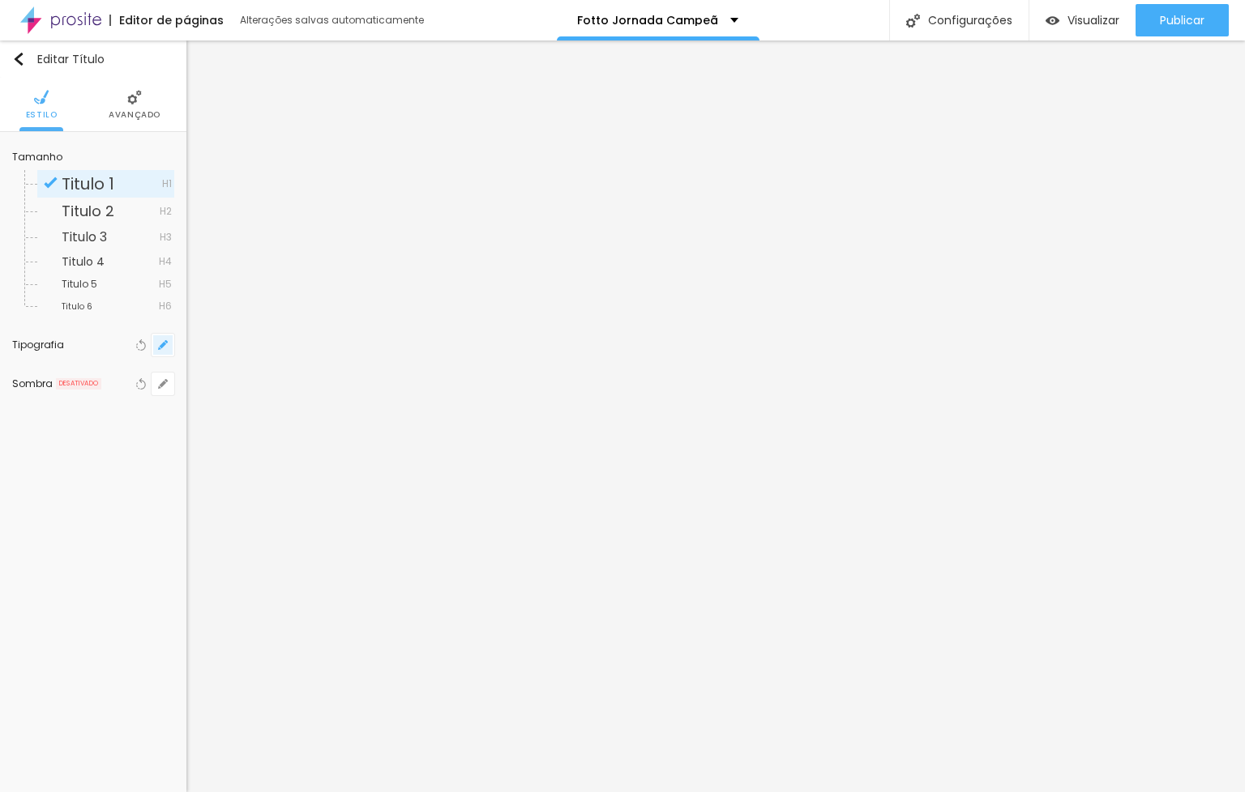
click at [172, 353] on button "button" at bounding box center [163, 345] width 23 height 23
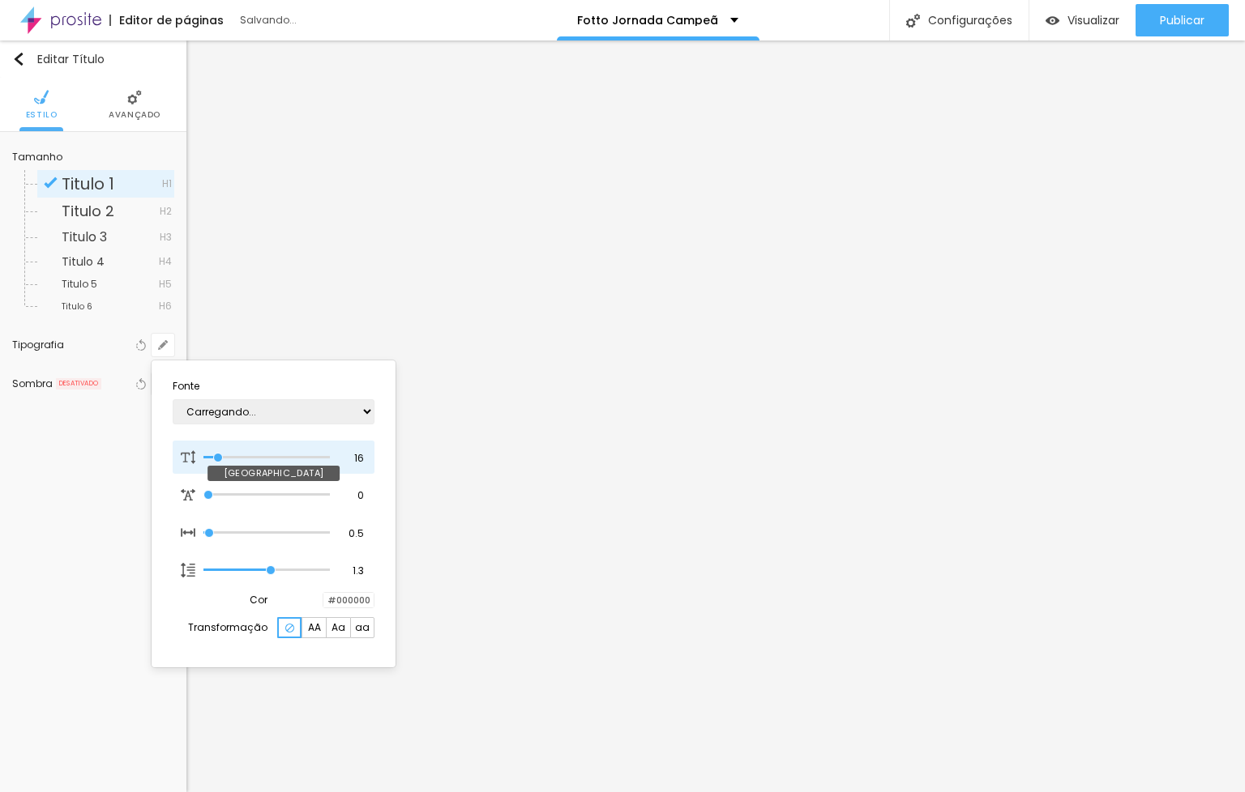
type input "21"
type input "1"
type input "24"
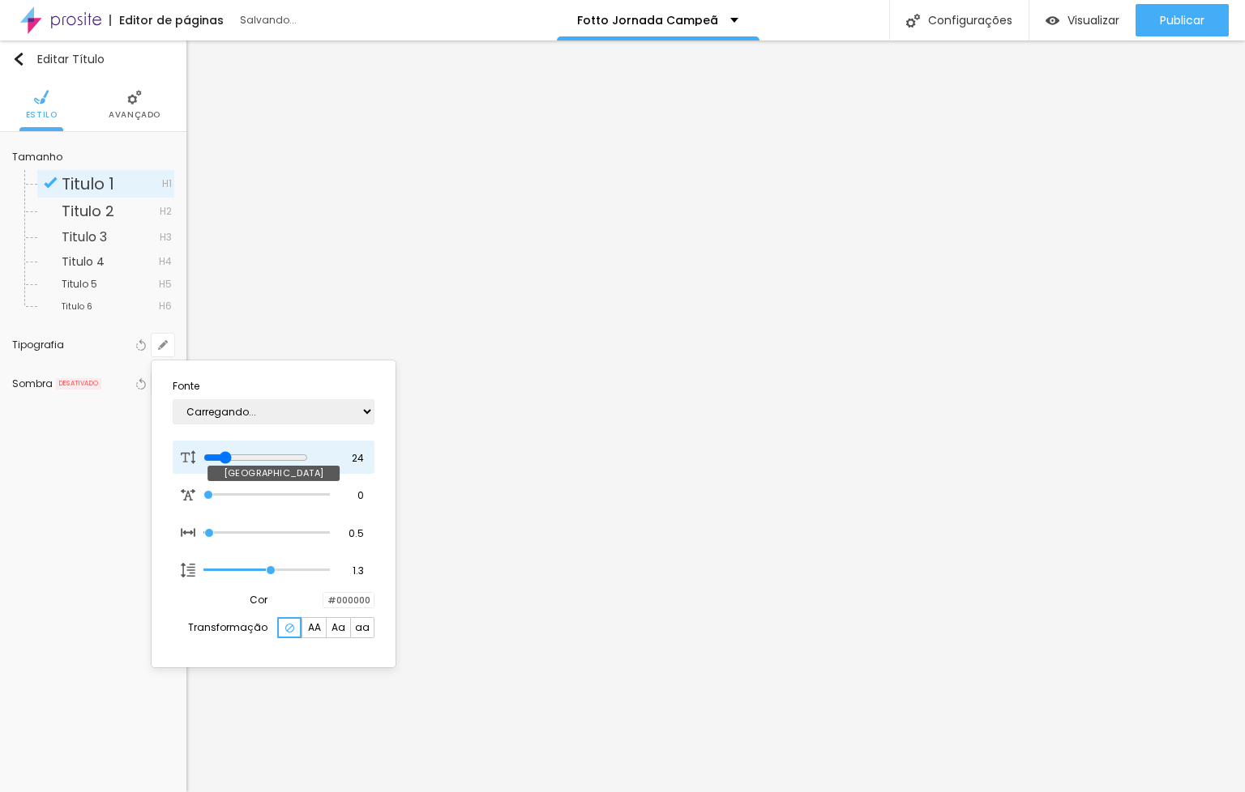
type input "1"
type input "32"
type input "1"
type input "34"
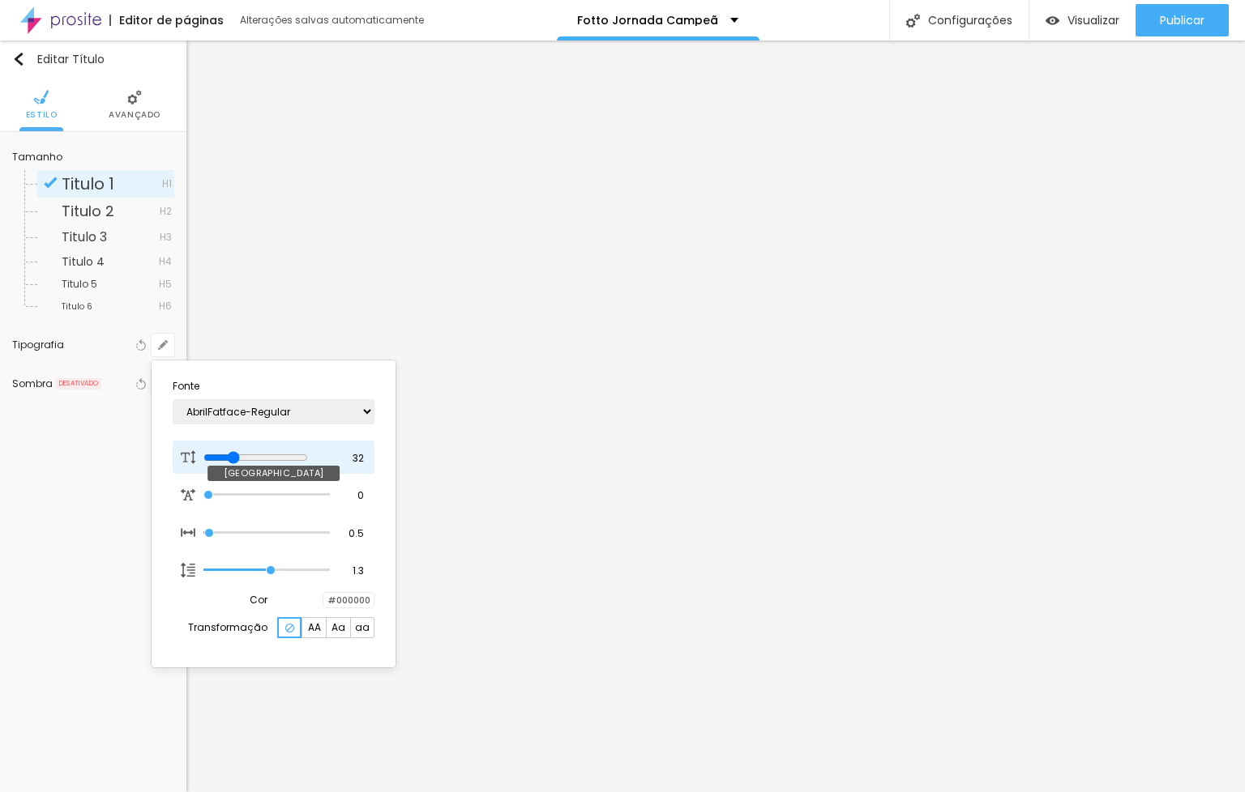
type input "34"
type input "1"
type input "38"
type input "1"
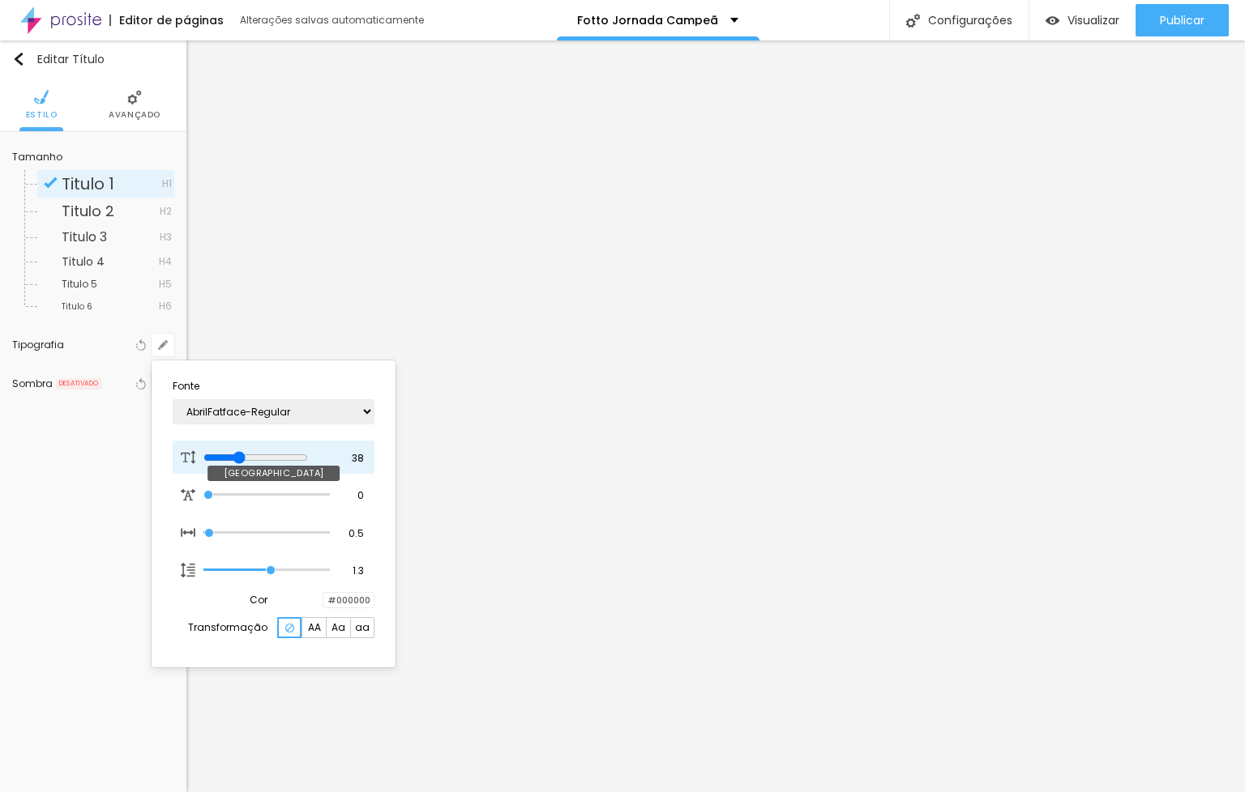
type input "40"
type input "1"
type input "42"
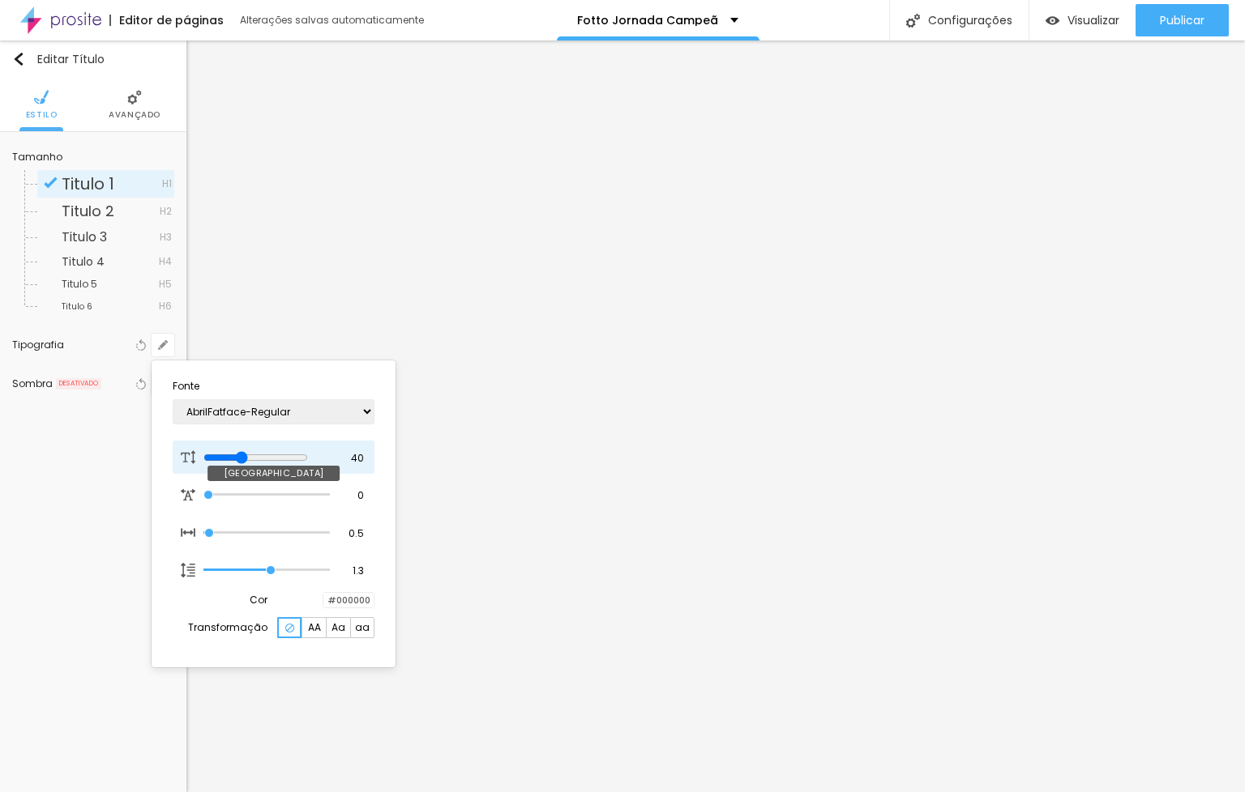
type input "1"
type input "44"
type input "1"
type input "45"
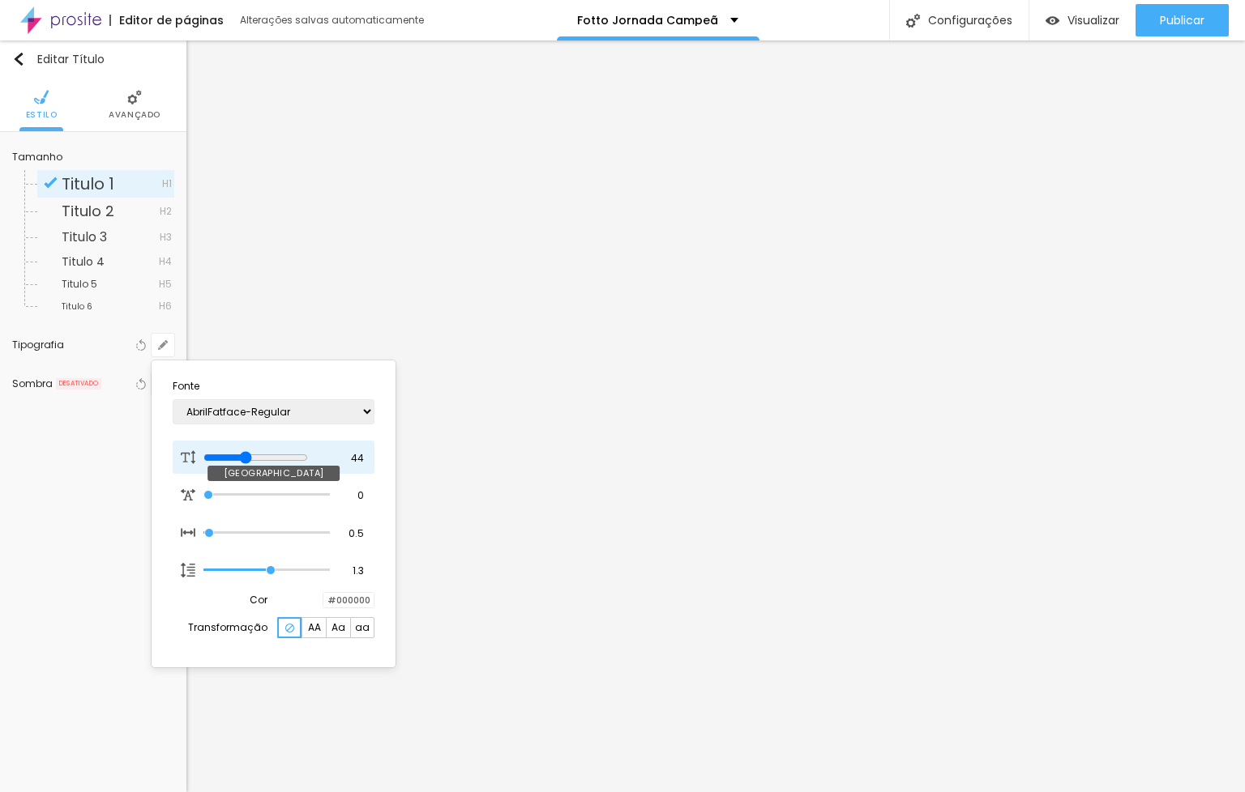
type input "45"
type input "1"
type input "47"
type input "1"
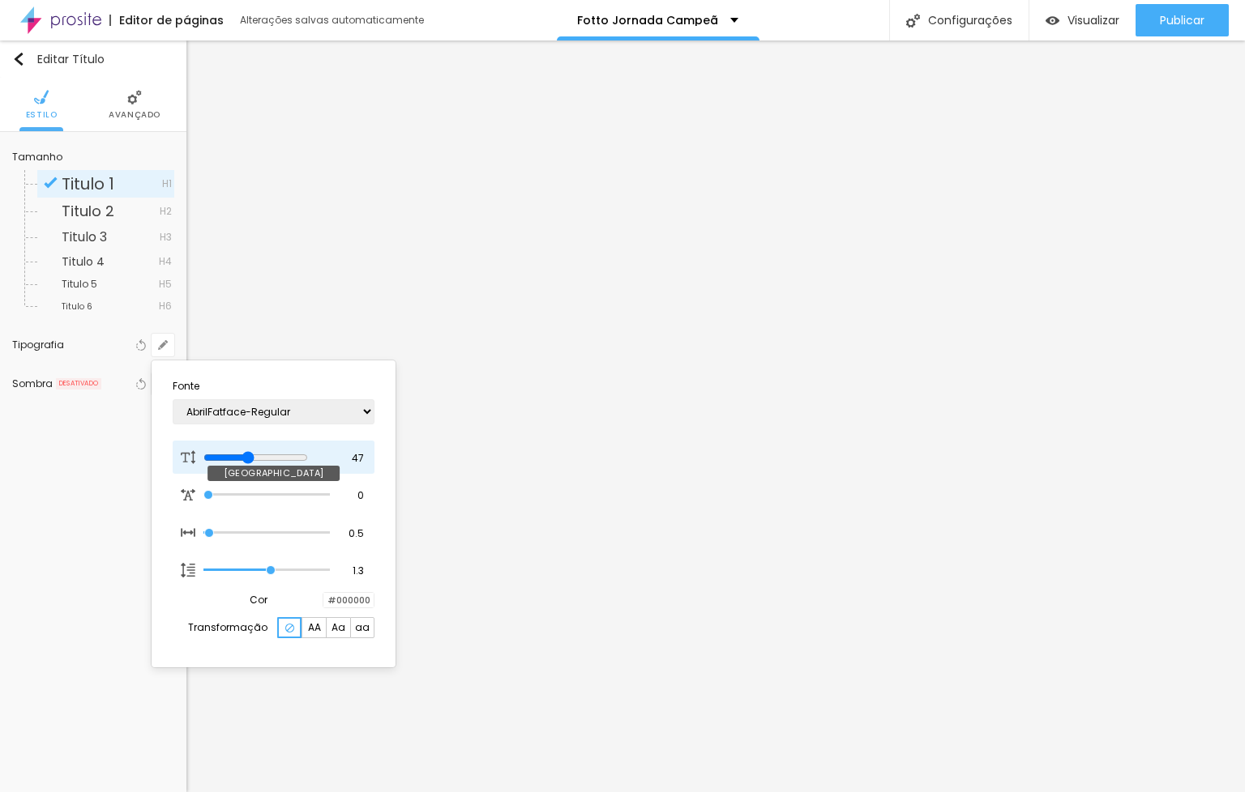
type input "48"
type input "1"
type input "49"
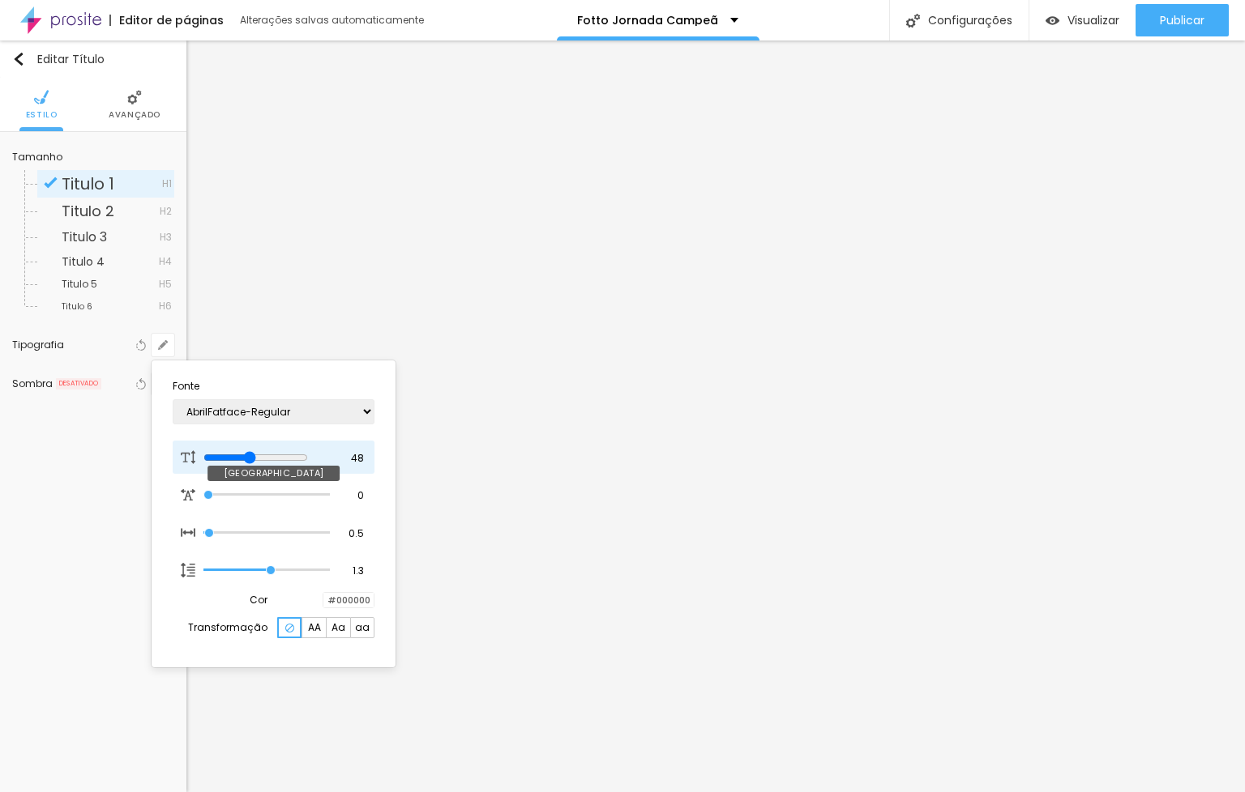
type input "1"
type input "50"
type input "1"
type input "51"
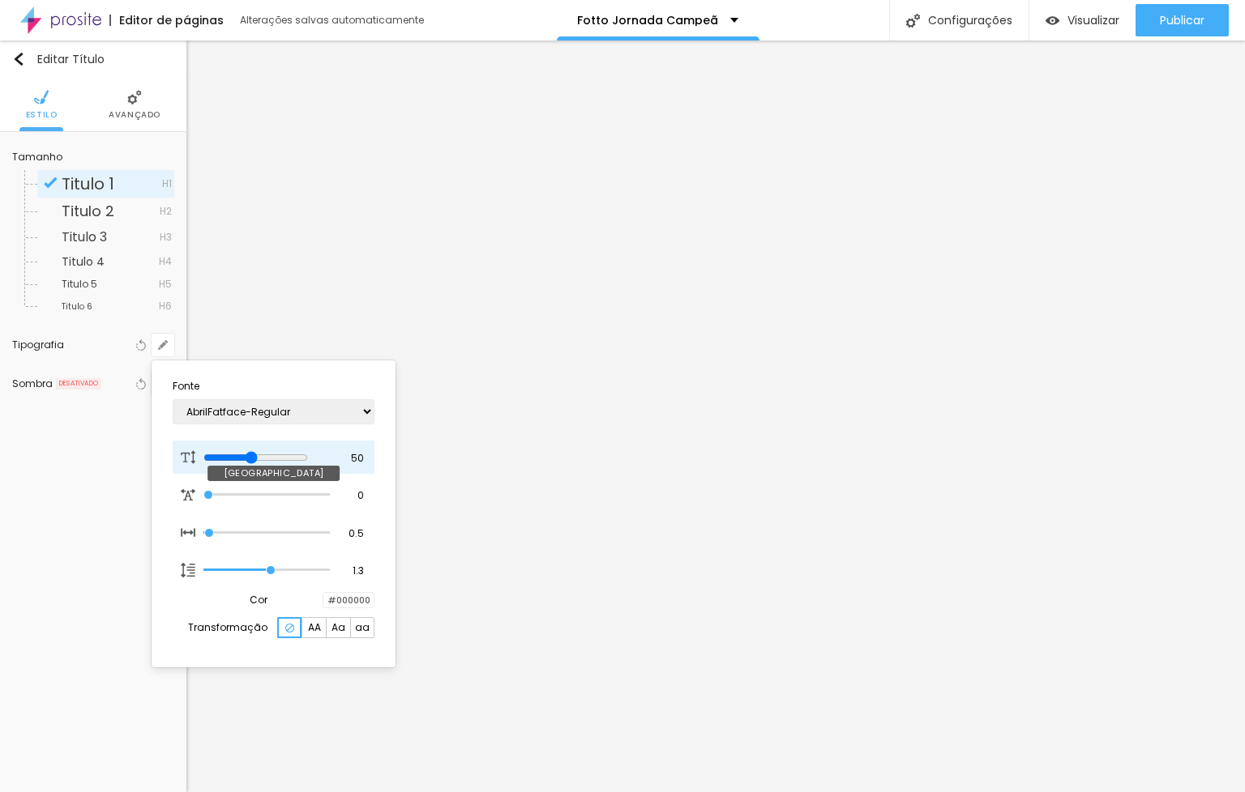
type input "51"
type input "1"
type input "52"
type input "1"
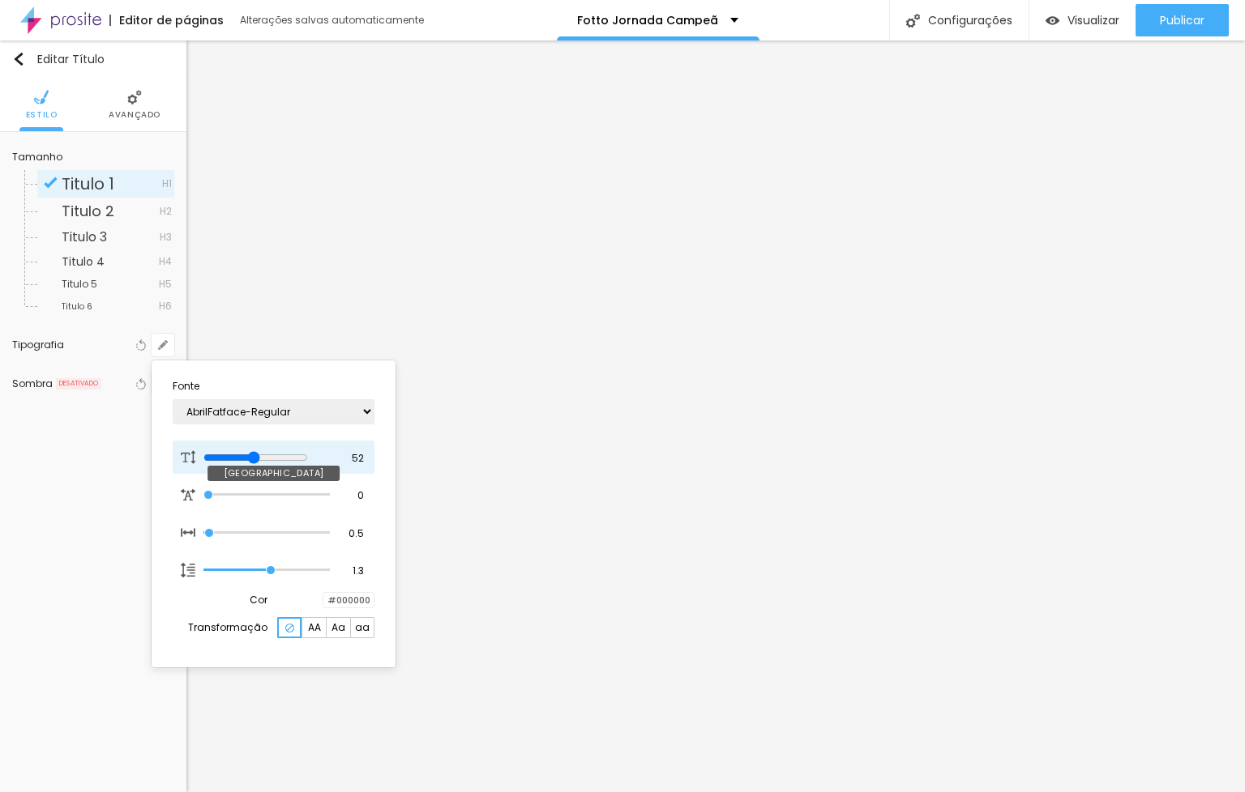
type input "51"
type input "1"
type input "50"
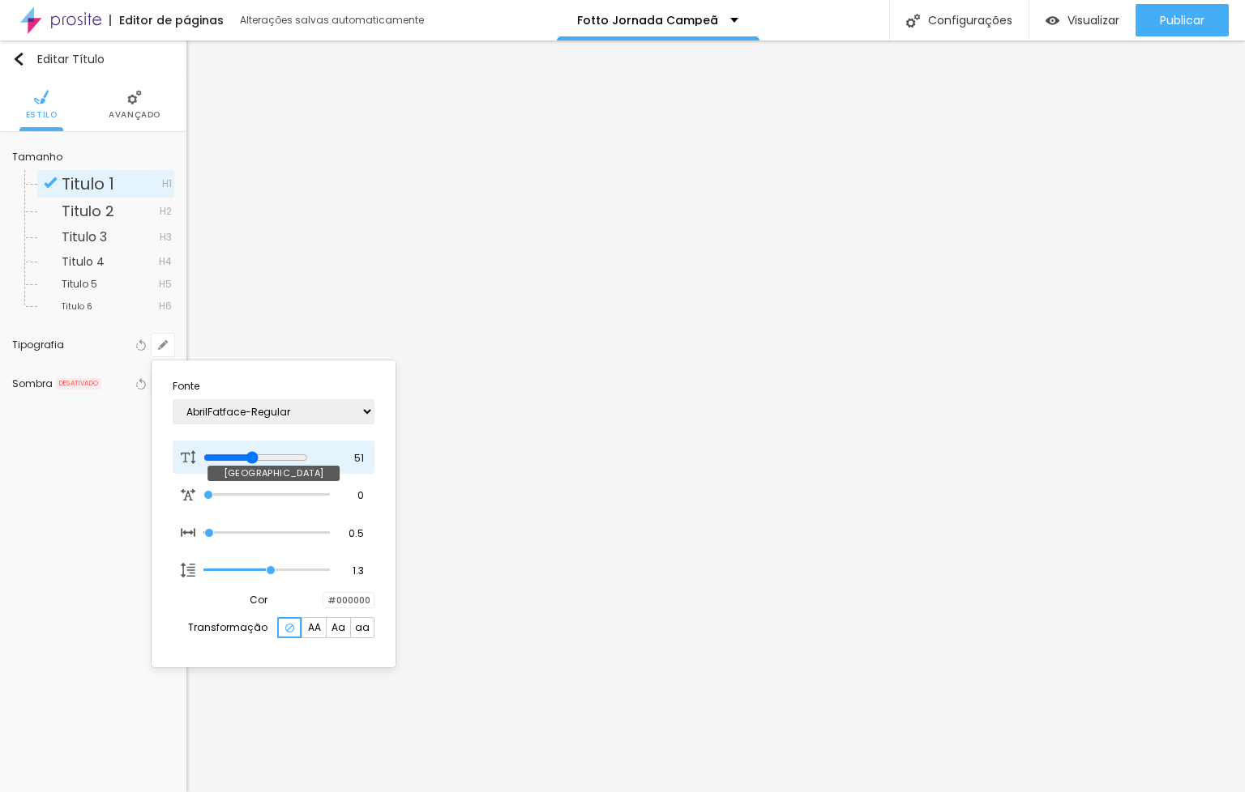
type input "1"
type input "49"
type input "1"
type input "48"
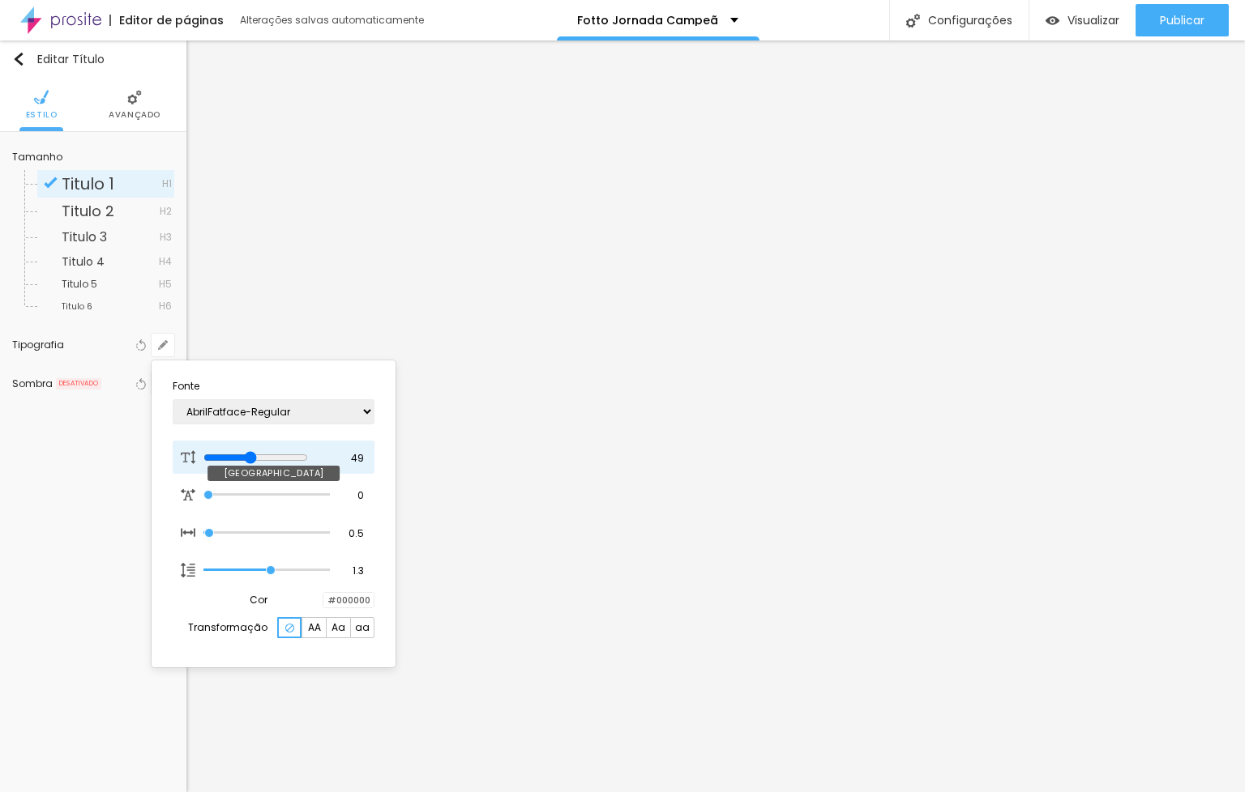
type input "48"
type input "1"
type input "47"
type input "1"
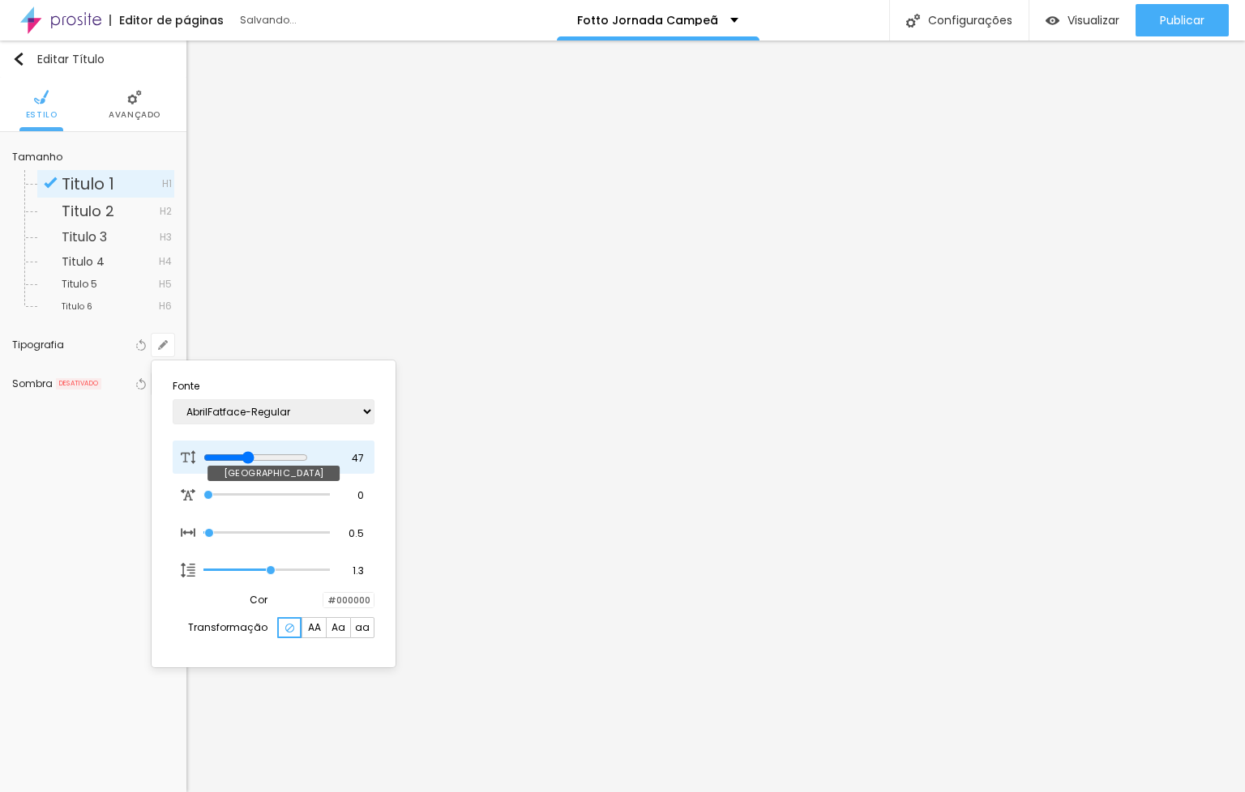
type input "46"
type input "1"
type input "45"
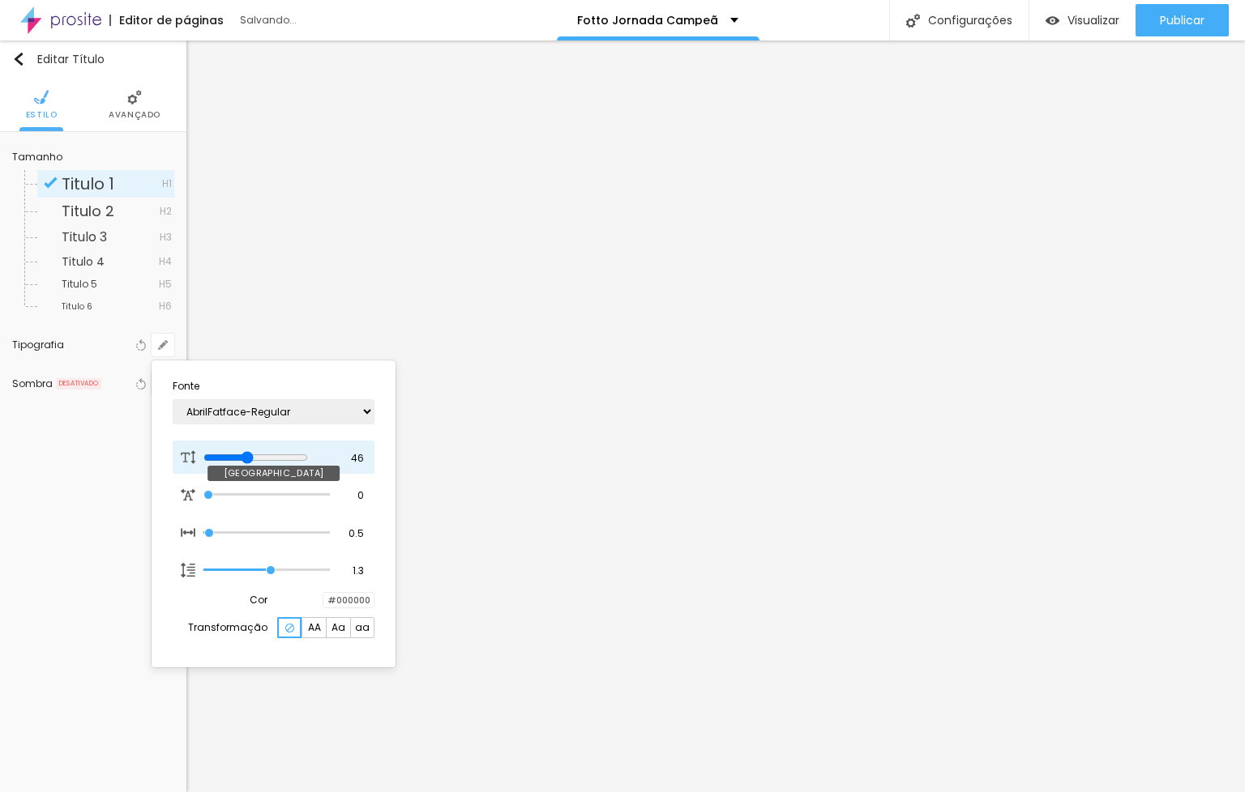
type input "1"
type input "44"
type input "1"
type input "43"
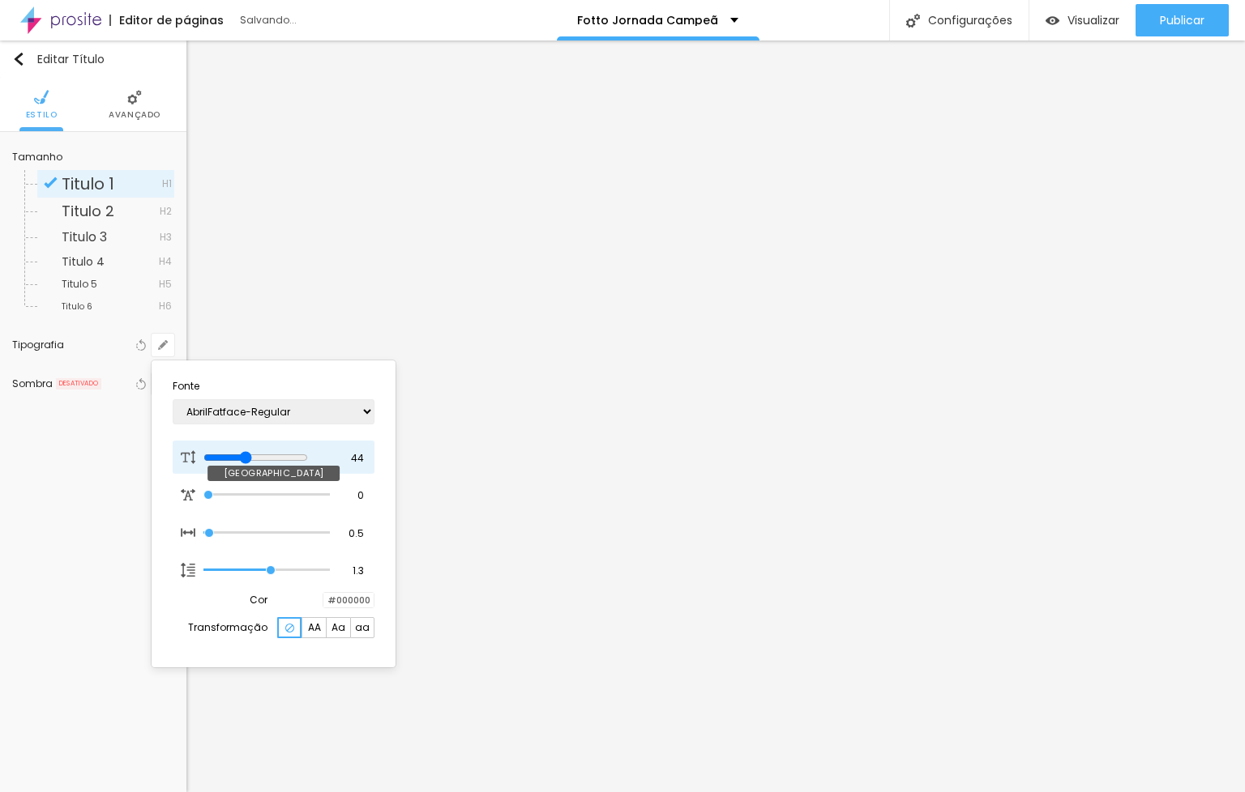
type input "43"
type input "1"
type input "42"
type input "1"
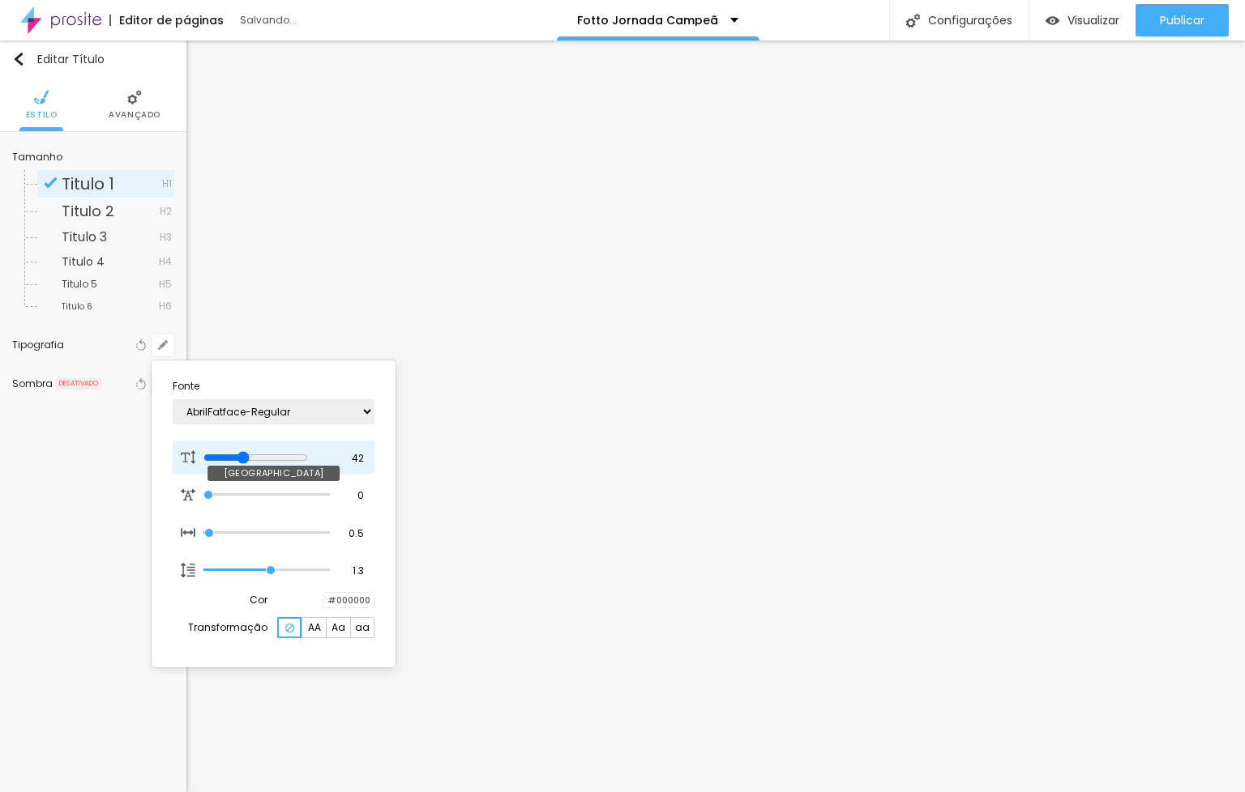
type input "41"
type input "1"
type input "42"
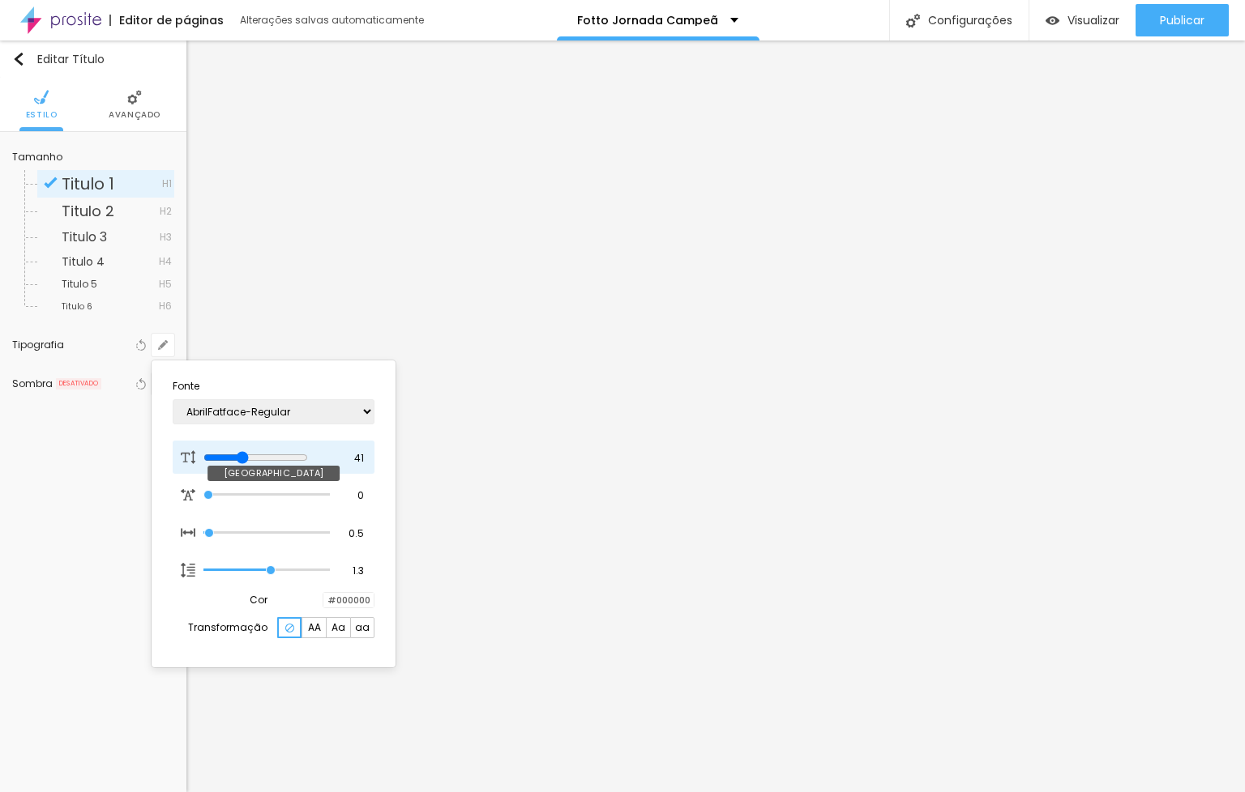
type input "1"
type input "41"
type input "1"
type input "40"
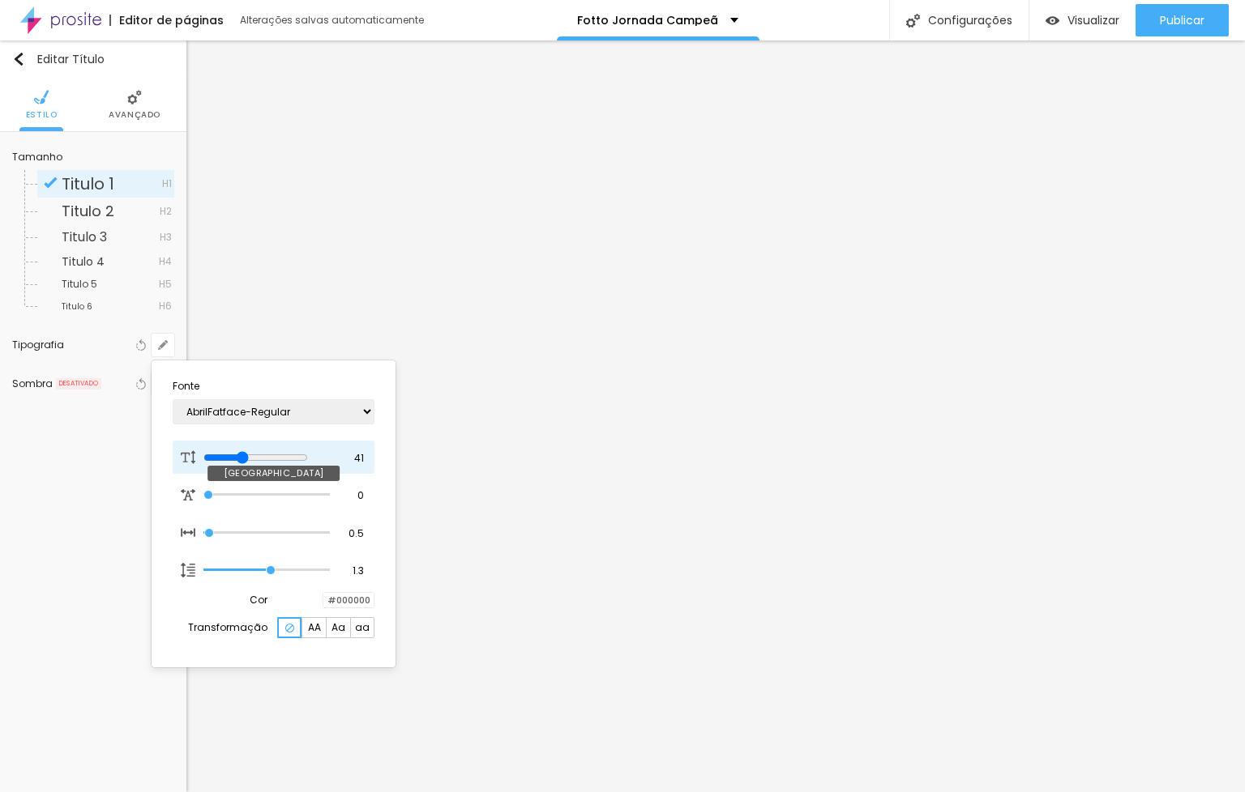
type input "40"
type input "1"
type input "39"
type input "1"
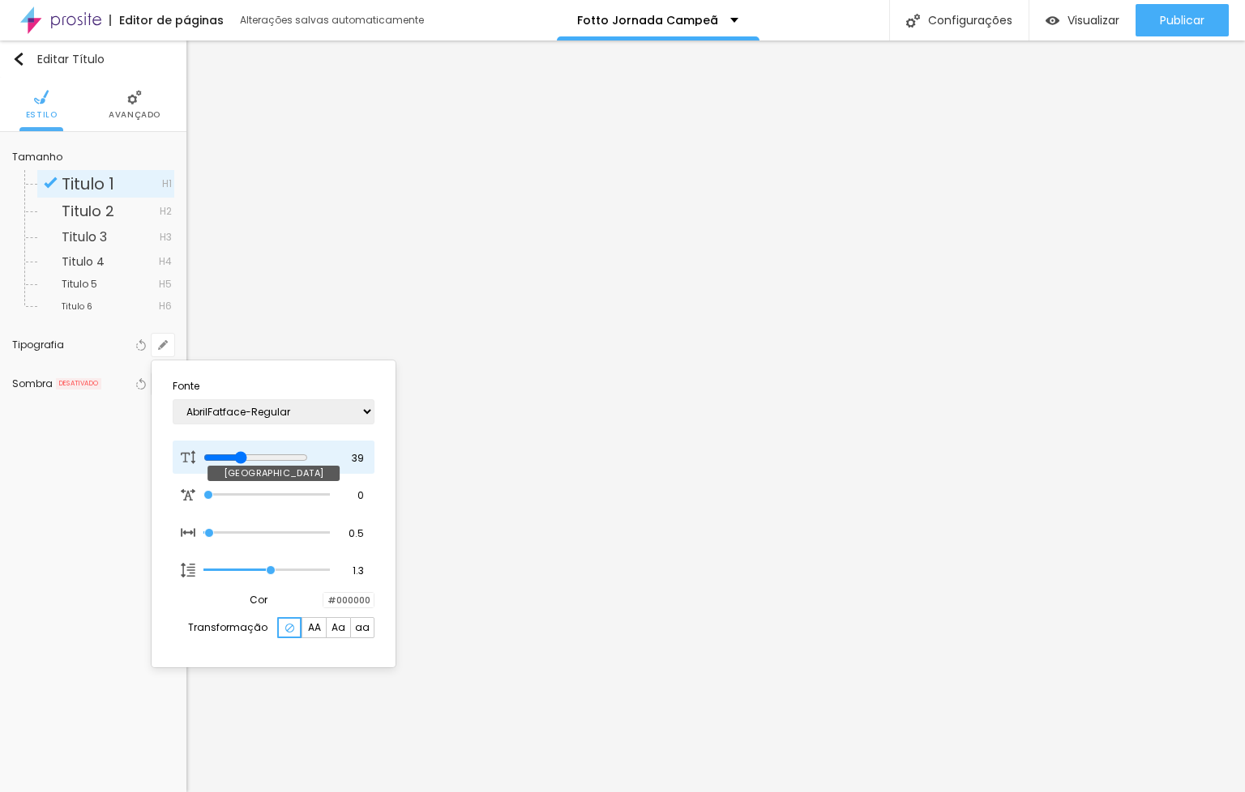
type input "38"
type input "1"
type input "37"
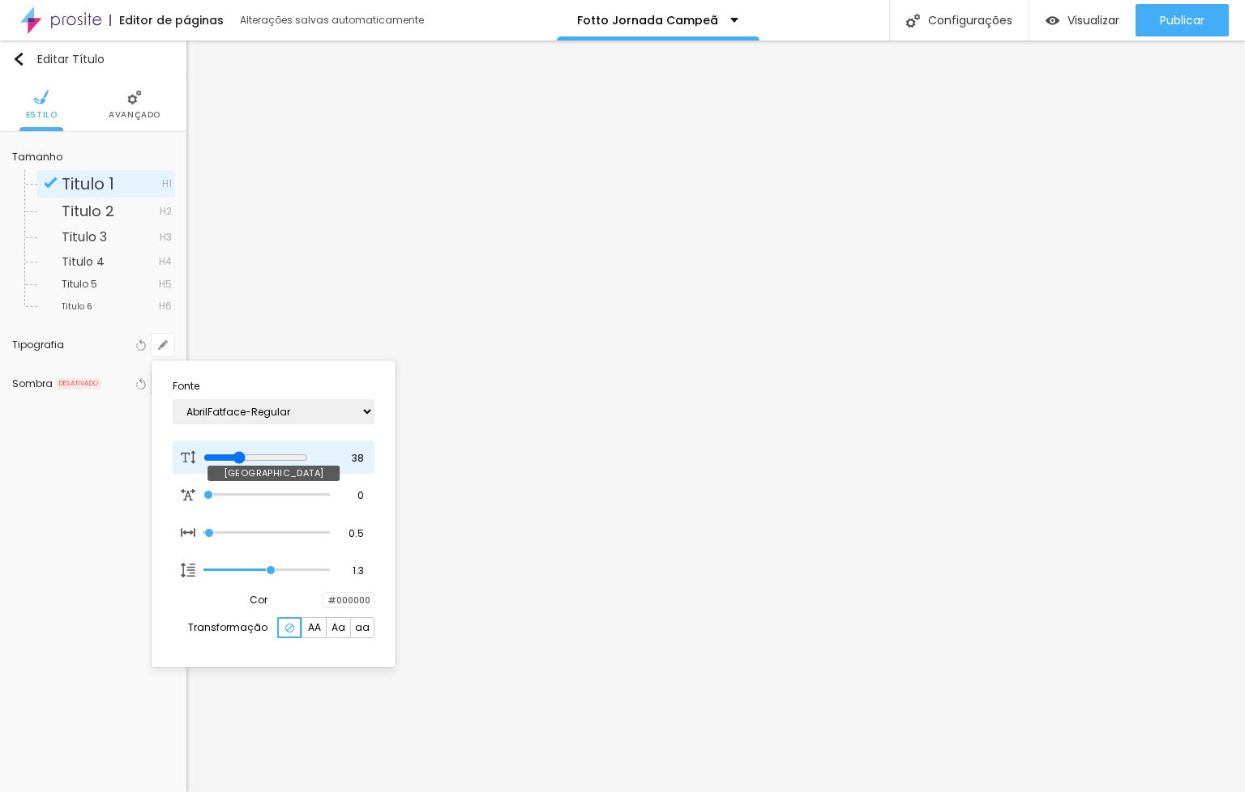
type input "1"
type input "36"
type input "1"
type input "37"
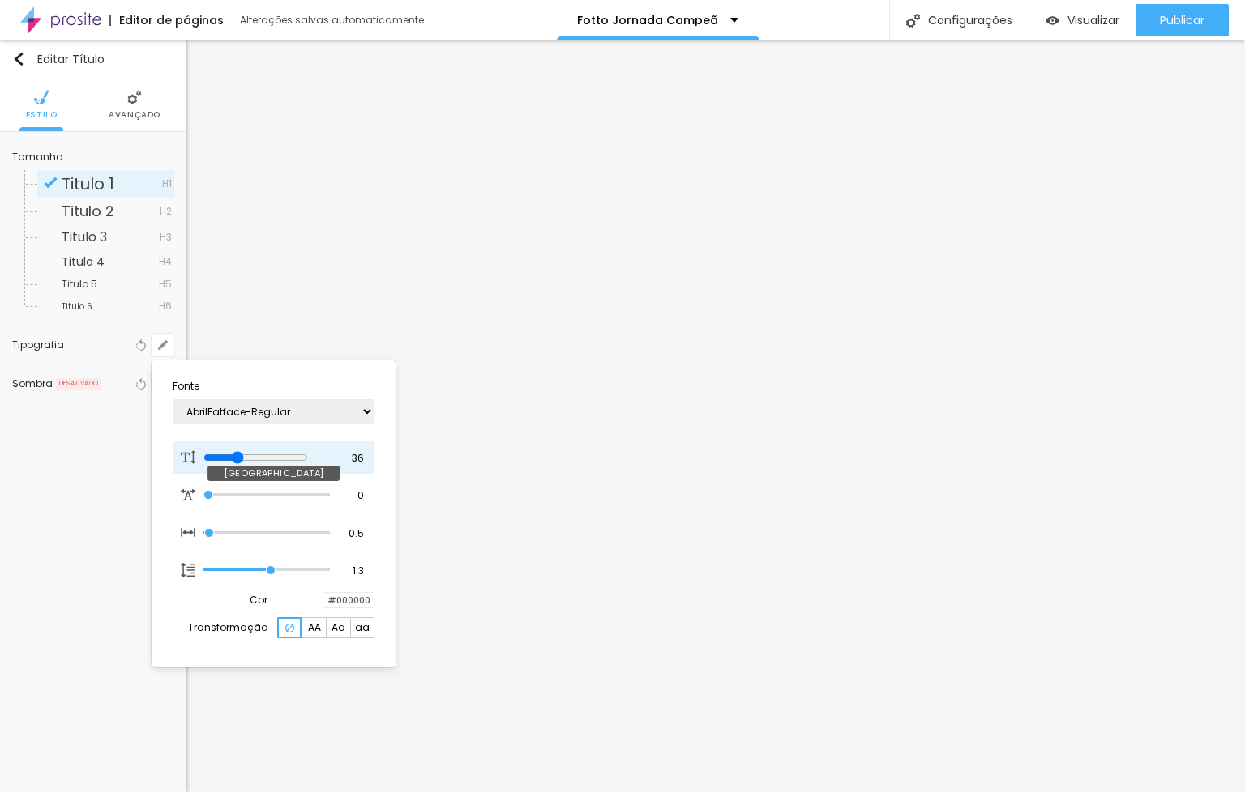
type input "37"
type input "1"
type input "38"
type input "1"
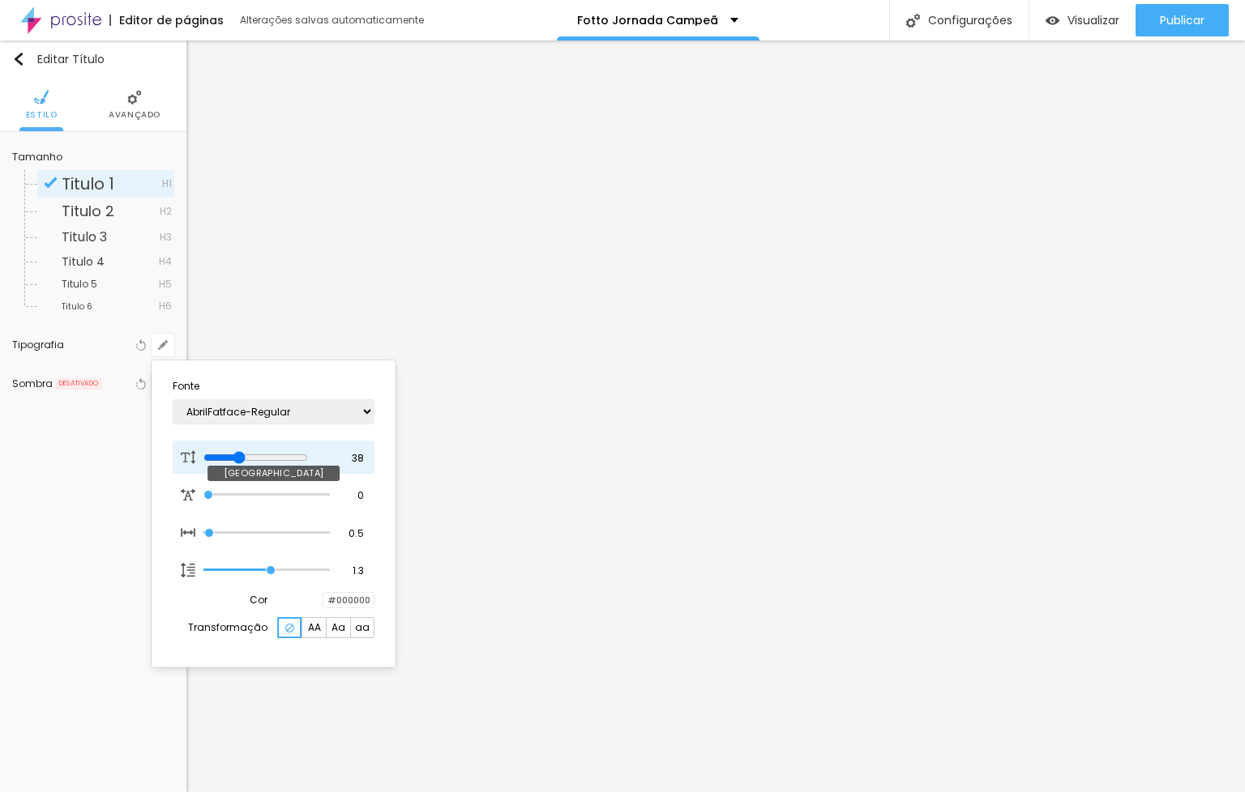
type input "39"
type input "1"
type input "38"
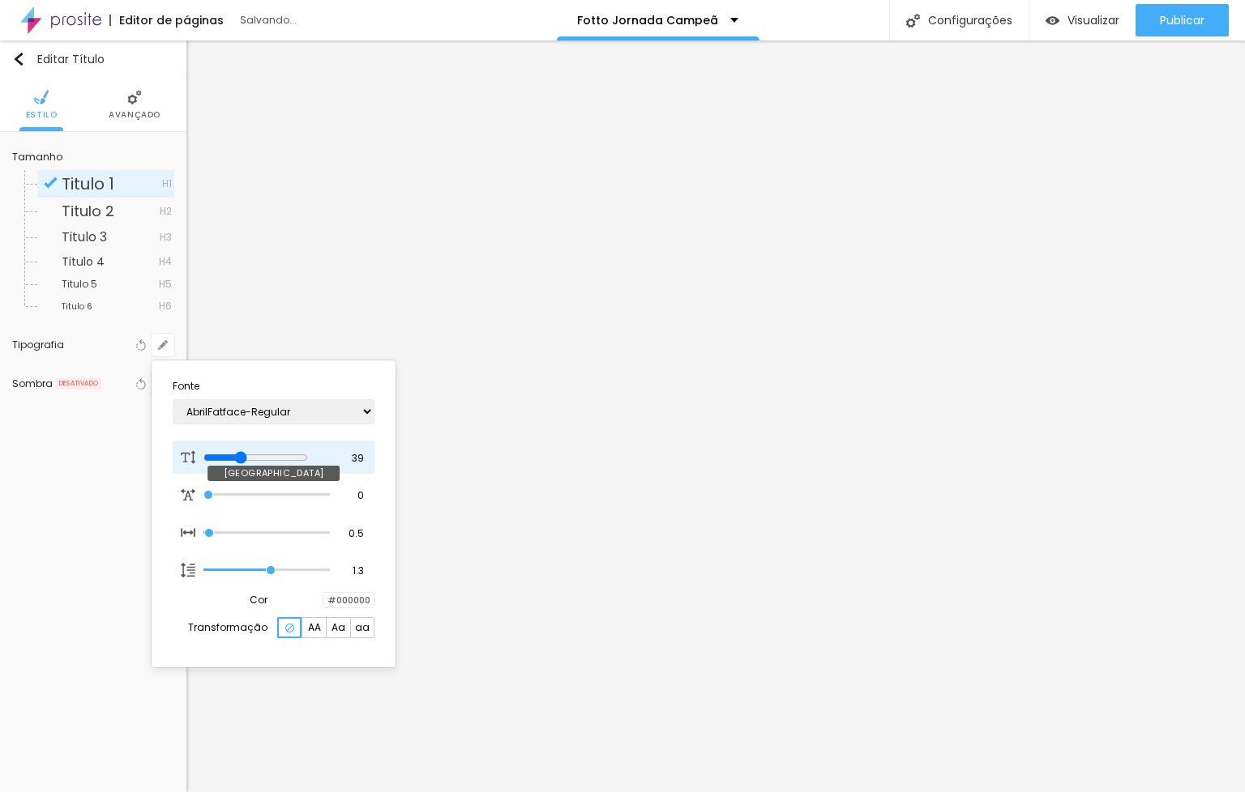
type input "1"
type input "37"
type input "1"
type input "36"
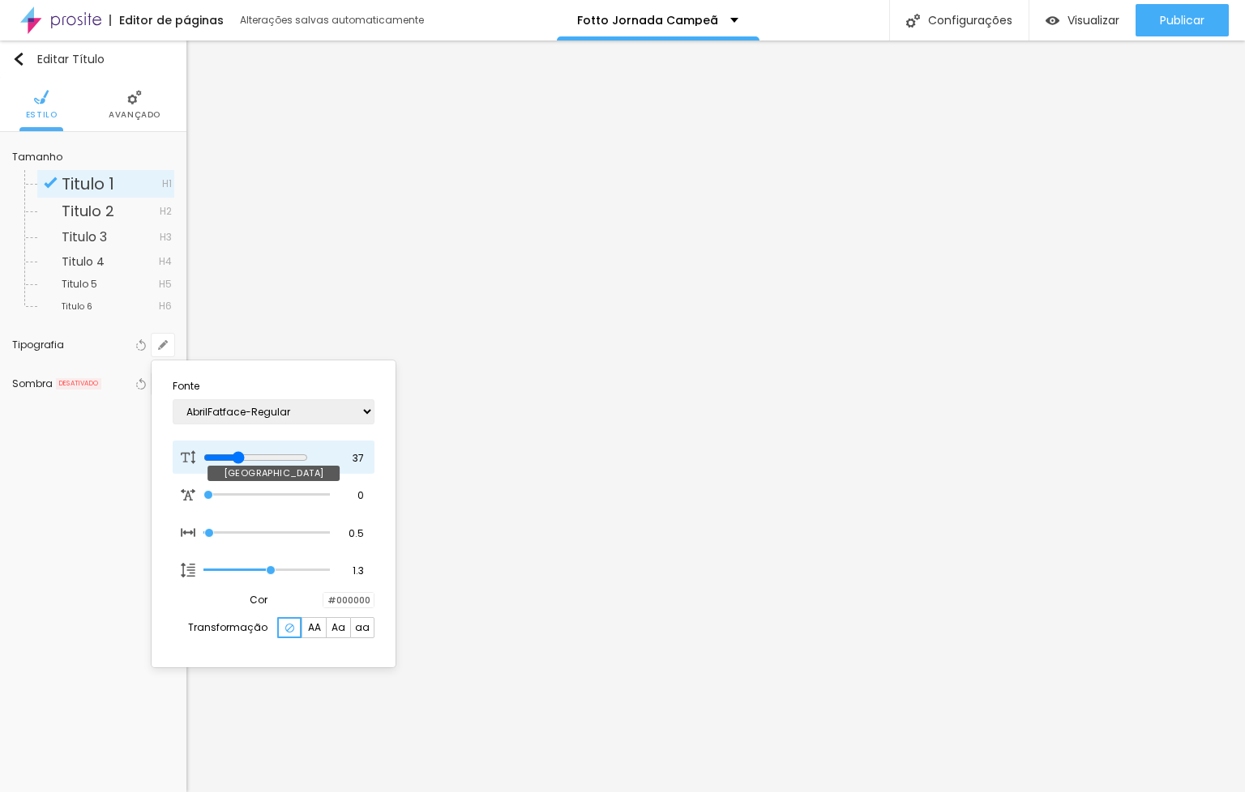
type input "36"
type input "1"
type input "35"
type input "1"
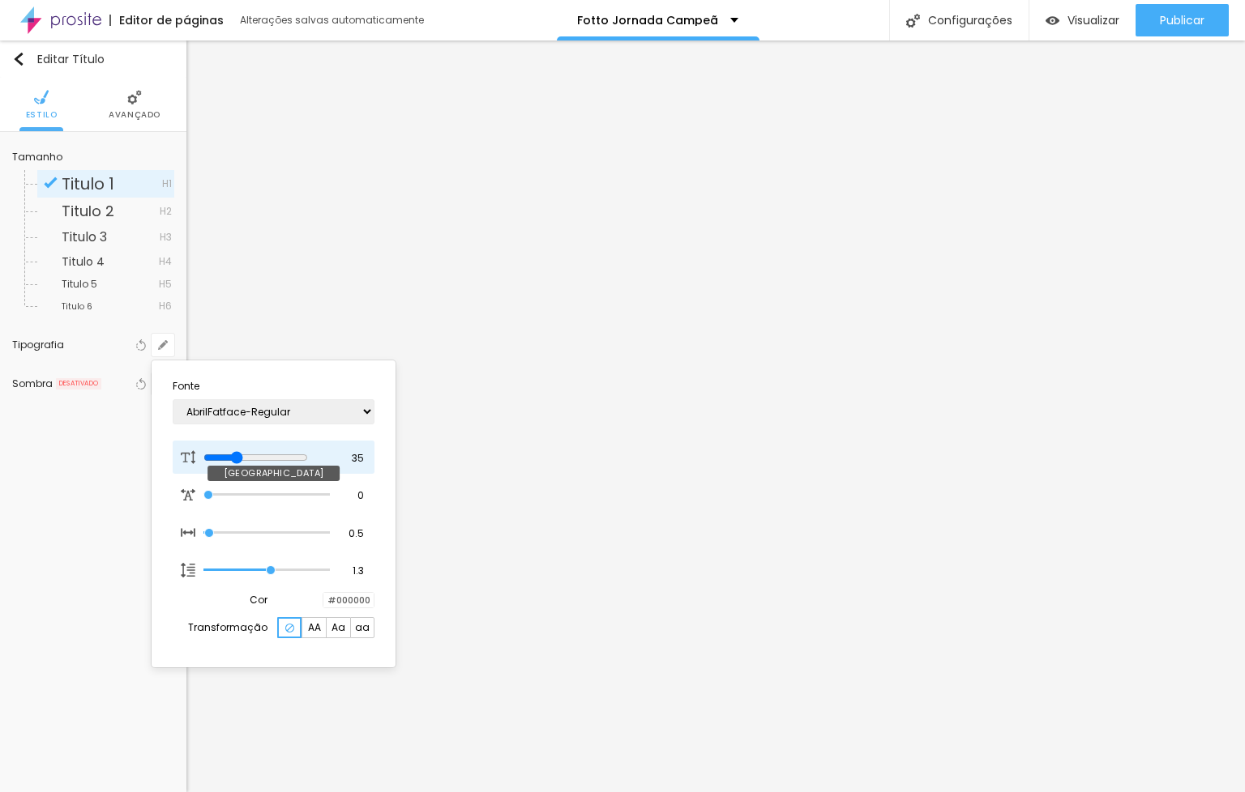
type input "34"
drag, startPoint x: 225, startPoint y: 453, endPoint x: 241, endPoint y: 459, distance: 17.2
click at [241, 459] on input "range" at bounding box center [255, 457] width 105 height 13
click at [762, 668] on div at bounding box center [622, 396] width 1245 height 792
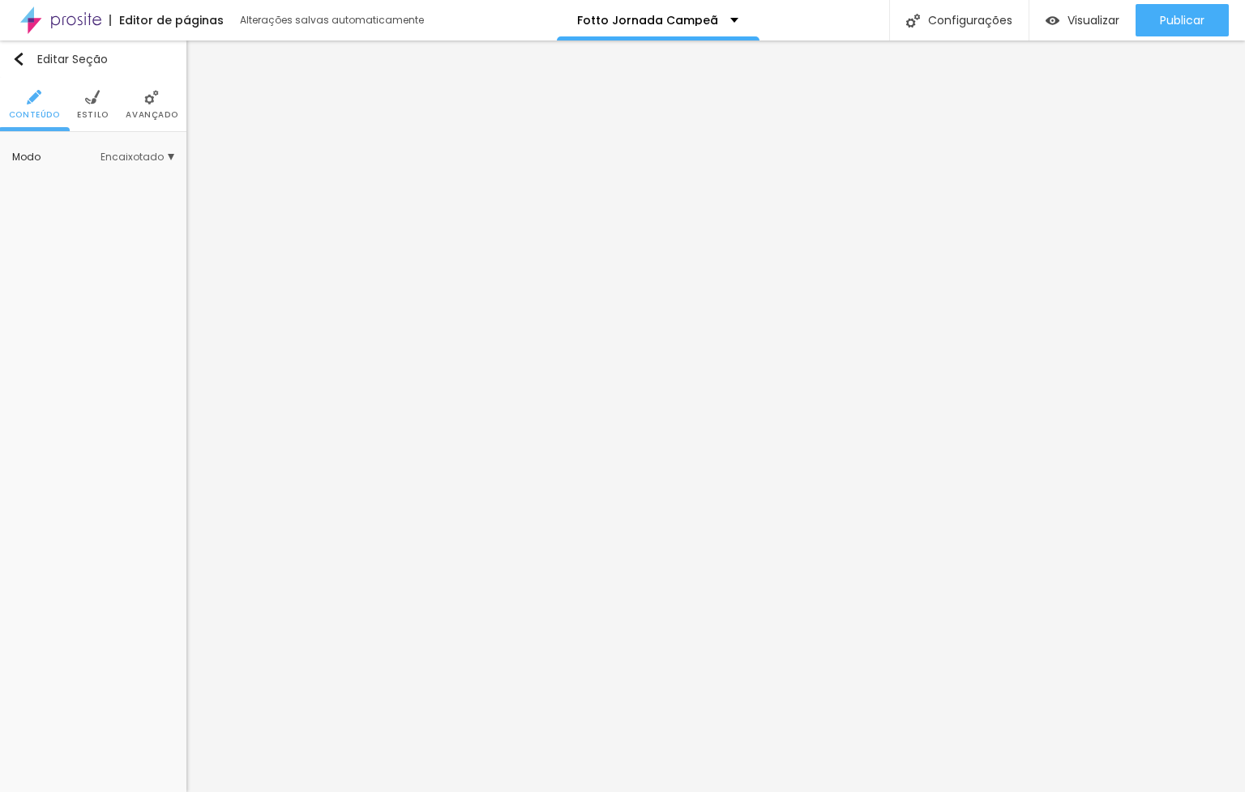
click at [112, 153] on span "Encaixotado" at bounding box center [137, 157] width 74 height 10
